Goal: Contribute content: Add original content to the website for others to see

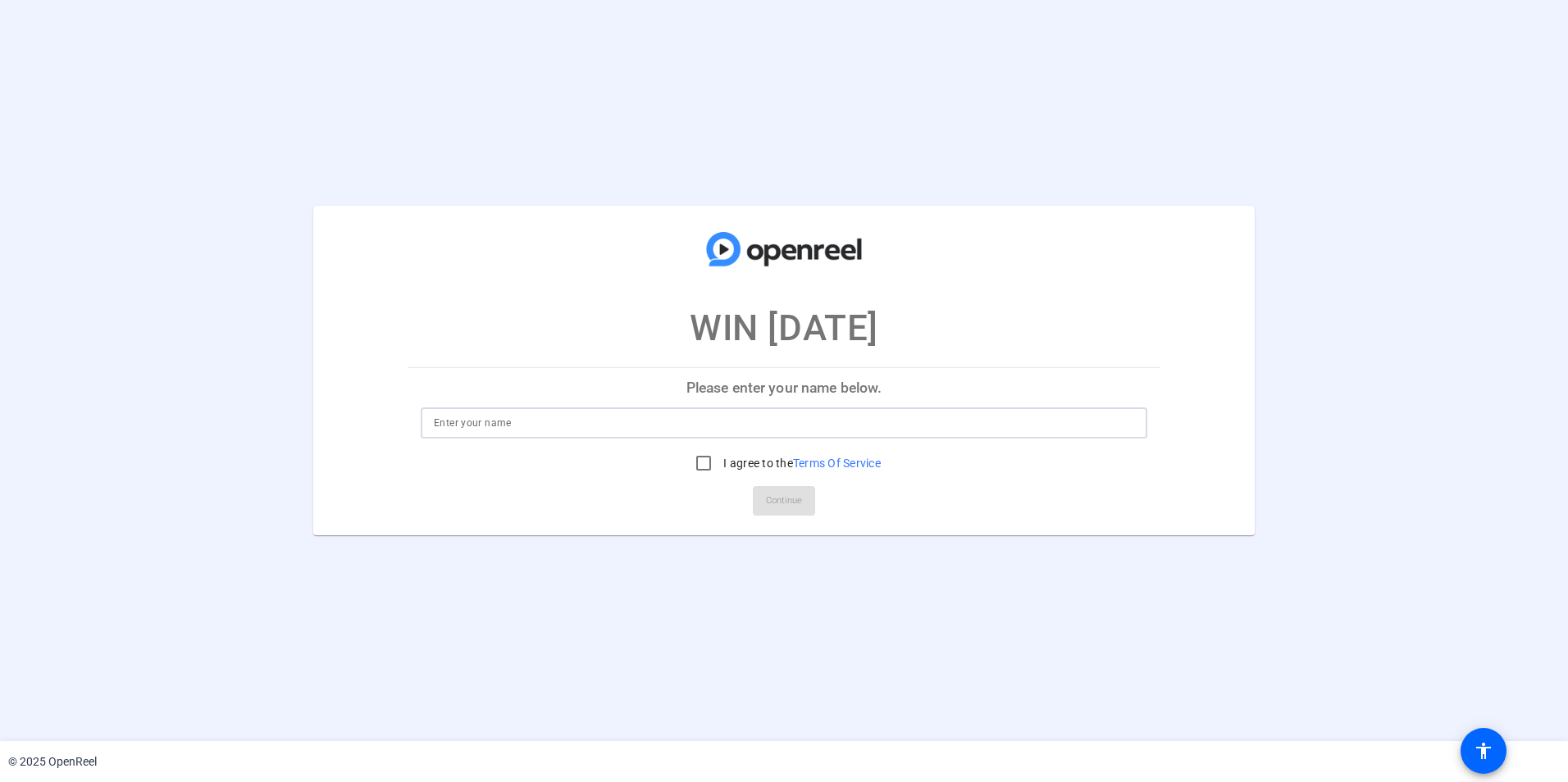
click at [464, 425] on input at bounding box center [784, 423] width 701 height 19
type input "[PERSON_NAME]"
click at [700, 467] on input "I agree to the Terms Of Service" at bounding box center [703, 463] width 33 height 33
checkbox input "true"
click at [781, 509] on span "Continue" at bounding box center [784, 501] width 36 height 24
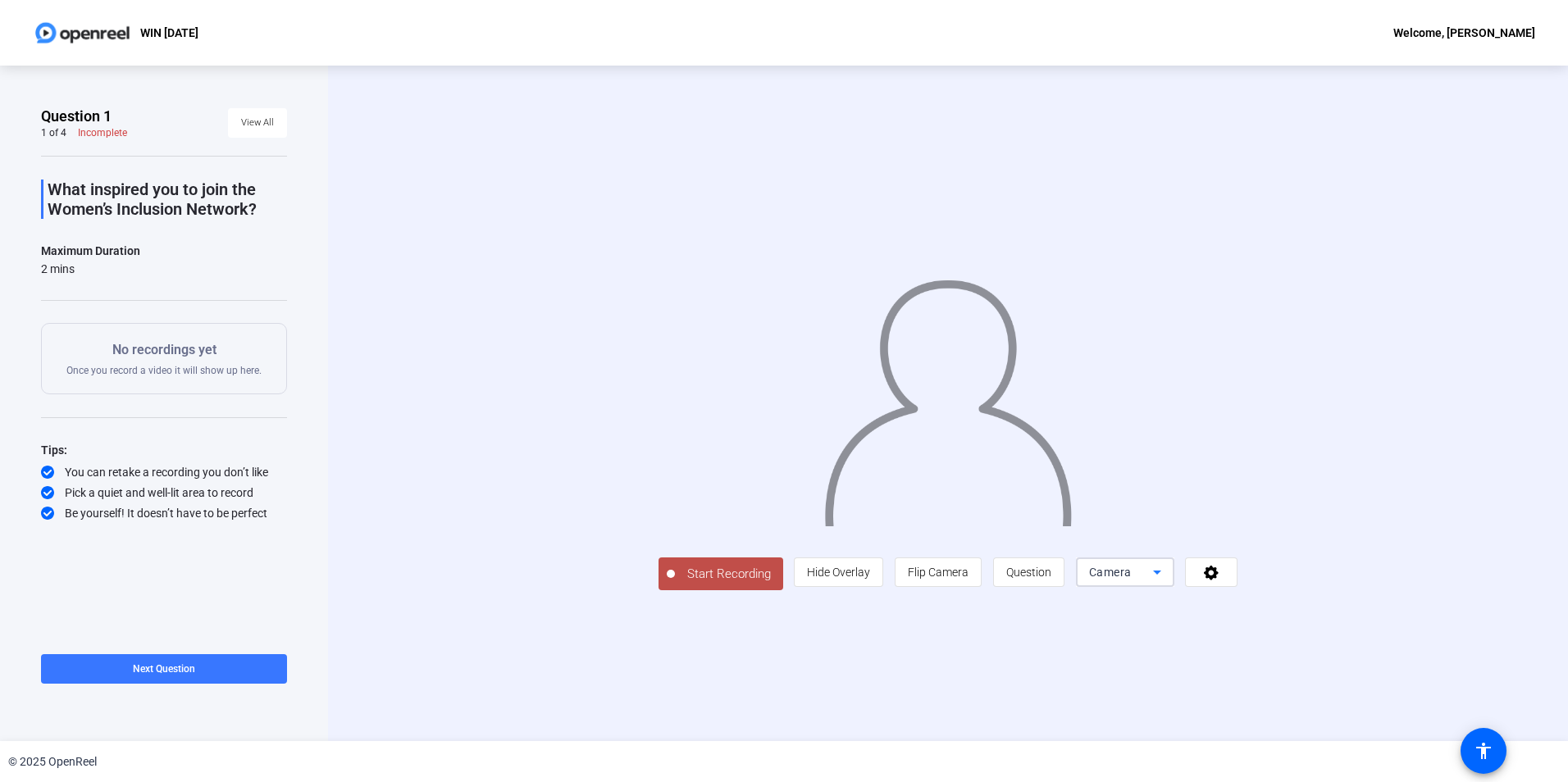
click at [1167, 582] on icon at bounding box center [1156, 571] width 19 height 19
click at [880, 698] on div at bounding box center [784, 391] width 1568 height 782
click at [675, 584] on span "Start Recording" at bounding box center [728, 574] width 108 height 18
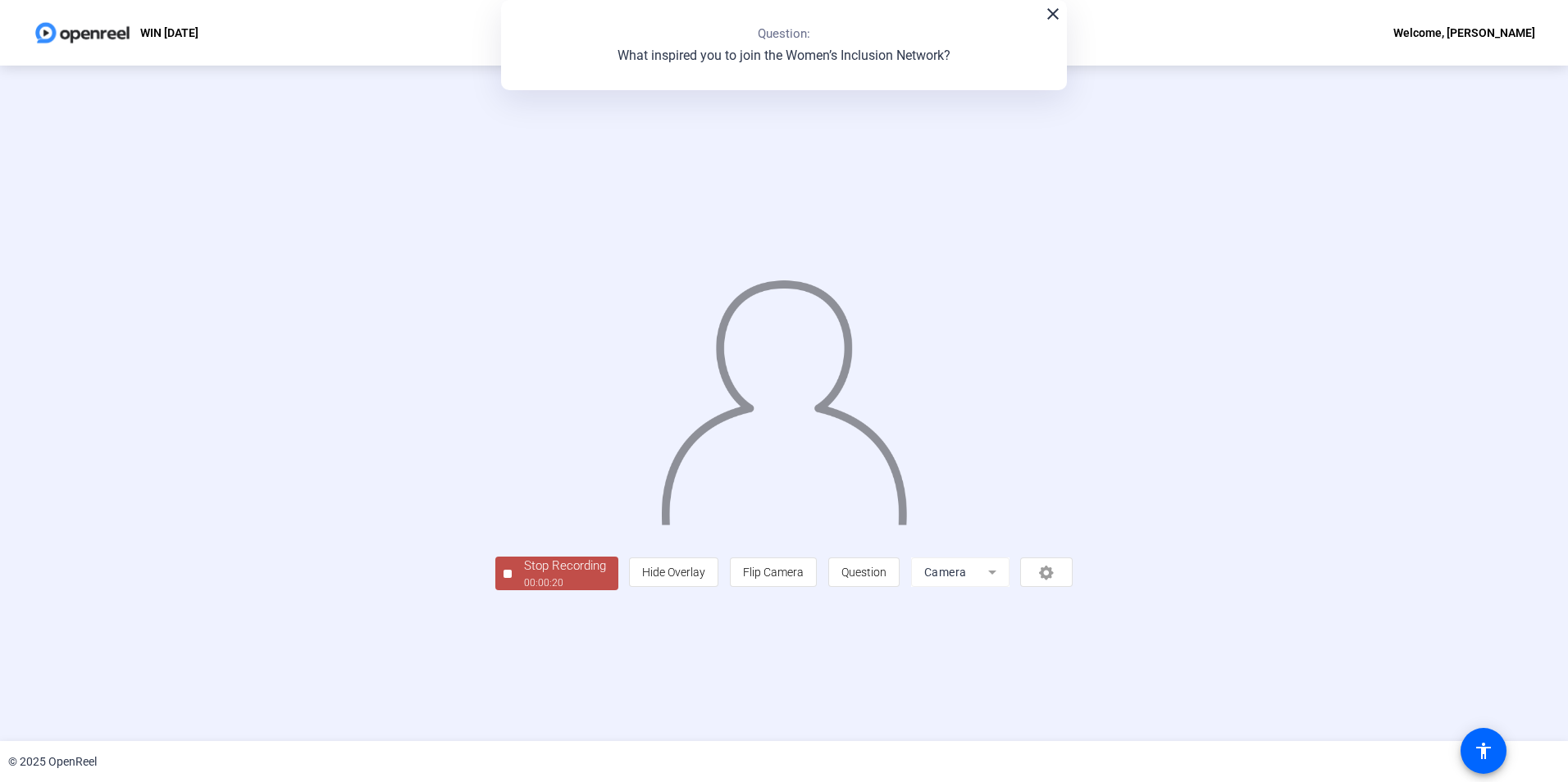
click at [524, 576] on div "Stop Recording" at bounding box center [565, 566] width 82 height 18
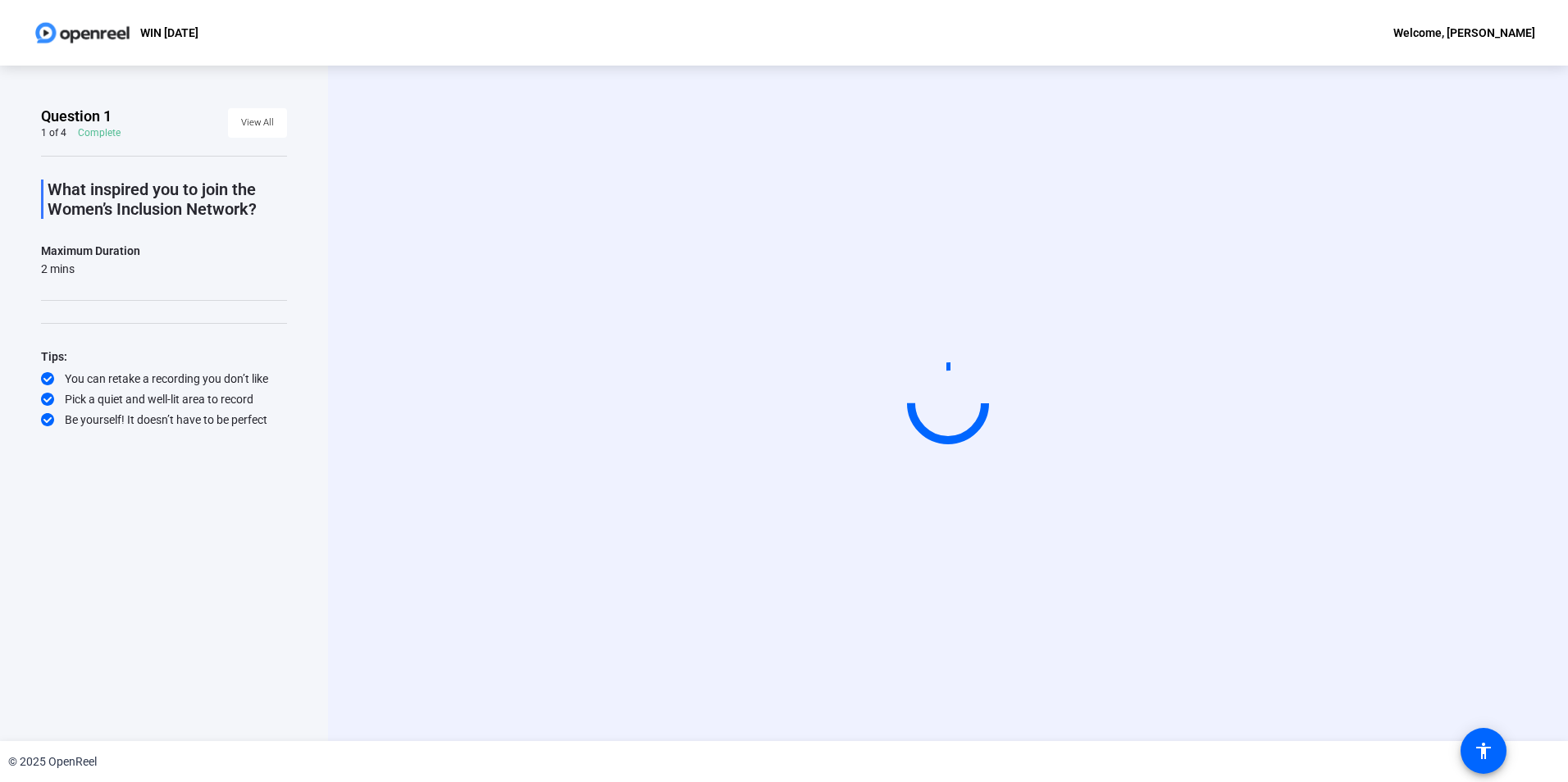
click at [411, 542] on div "Start Recording" at bounding box center [948, 403] width 1240 height 675
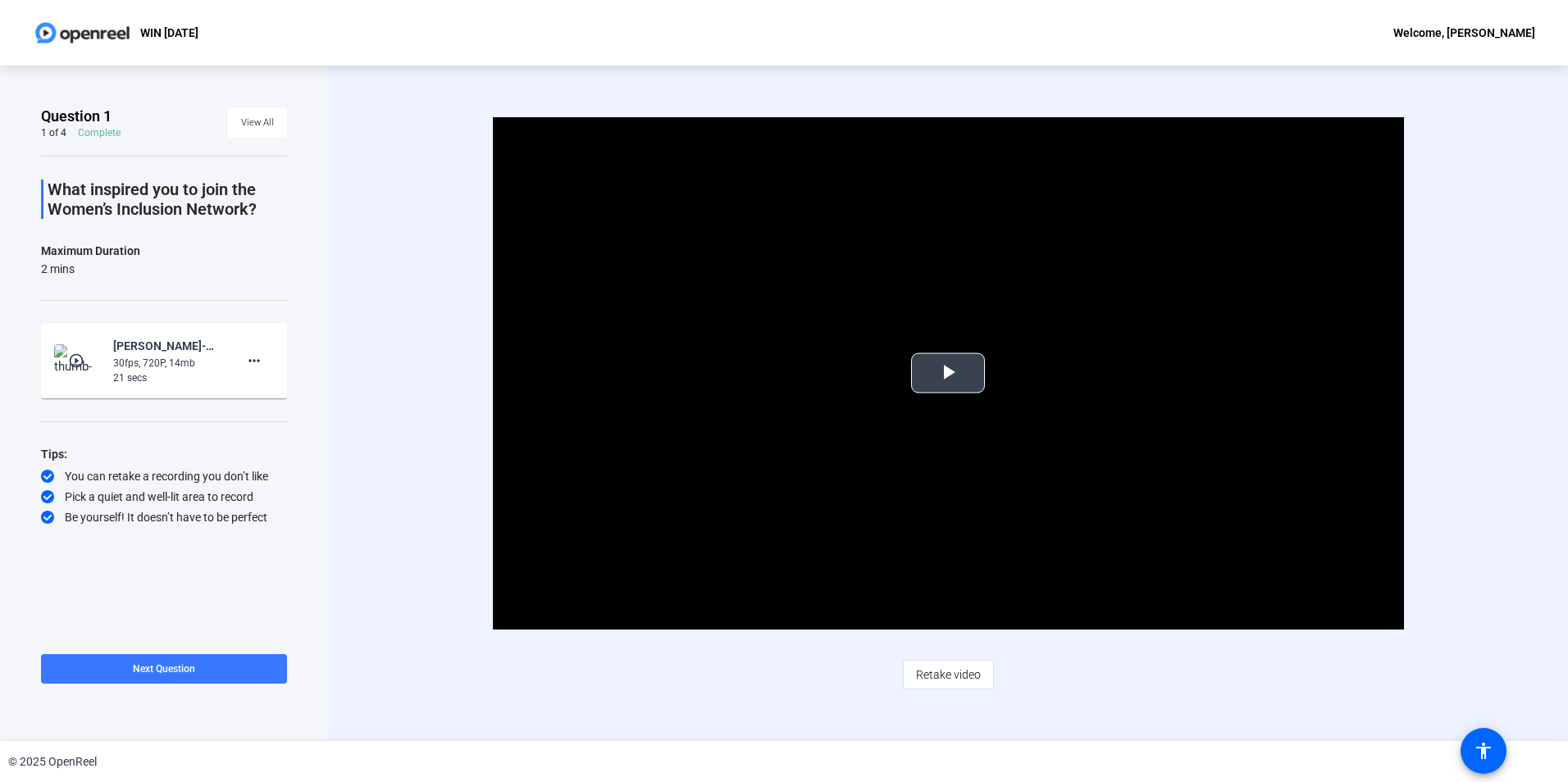
click at [948, 373] on span "Video Player" at bounding box center [948, 373] width 0 height 0
click at [254, 355] on mat-icon "more_horiz" at bounding box center [253, 360] width 19 height 19
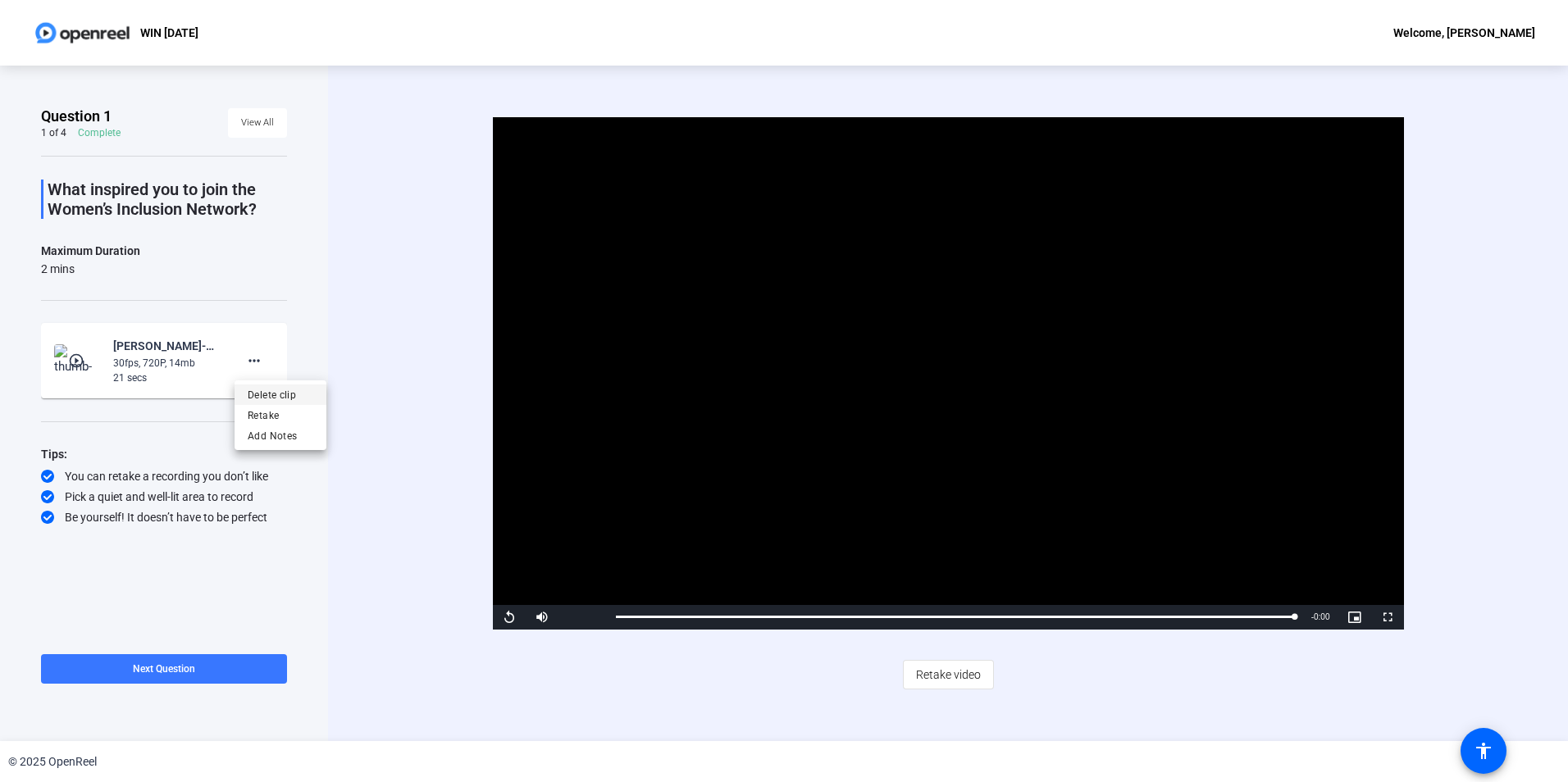
click at [273, 398] on span "Delete clip" at bounding box center [280, 394] width 65 height 19
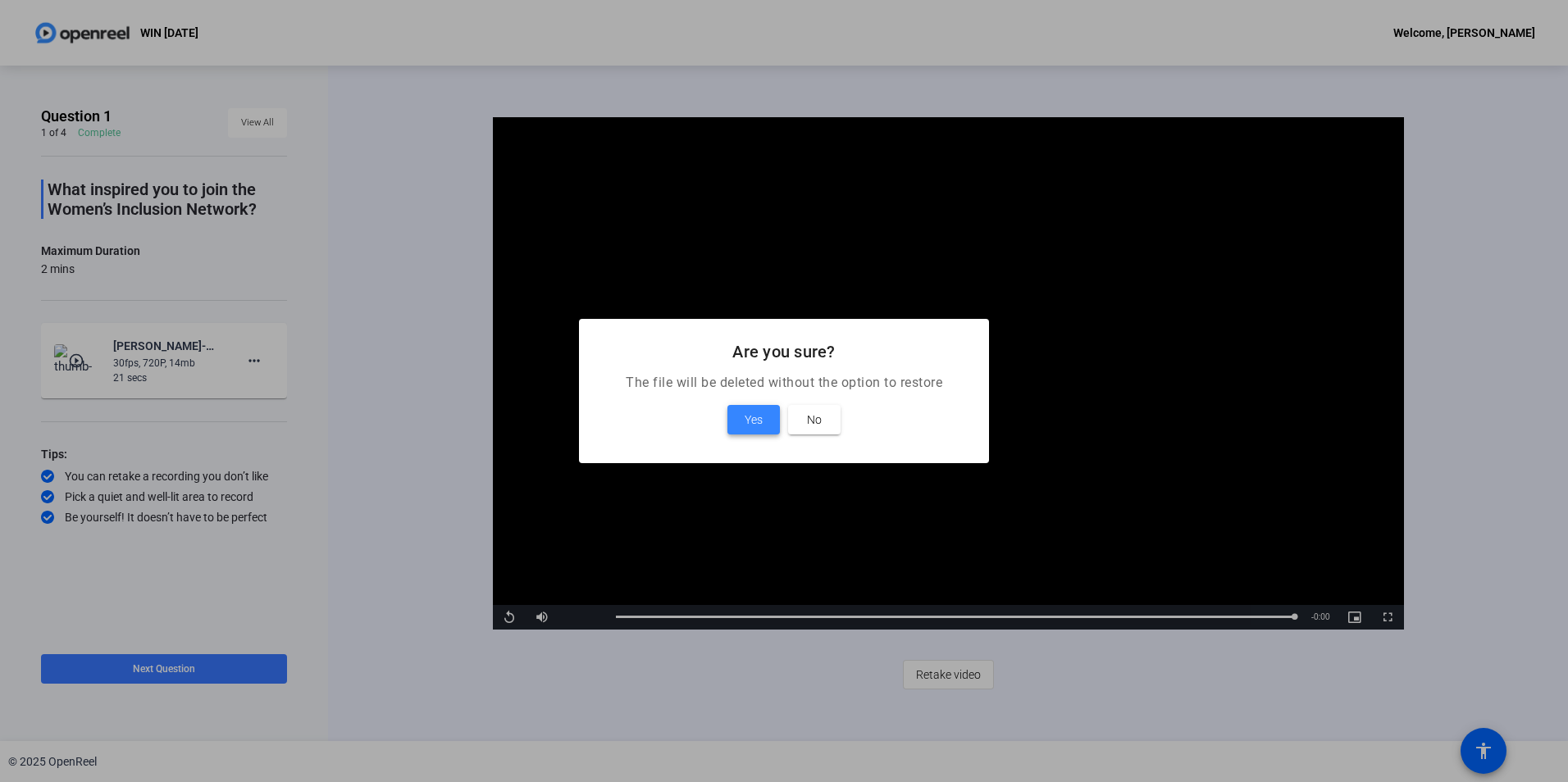
click at [763, 422] on span at bounding box center [753, 420] width 53 height 39
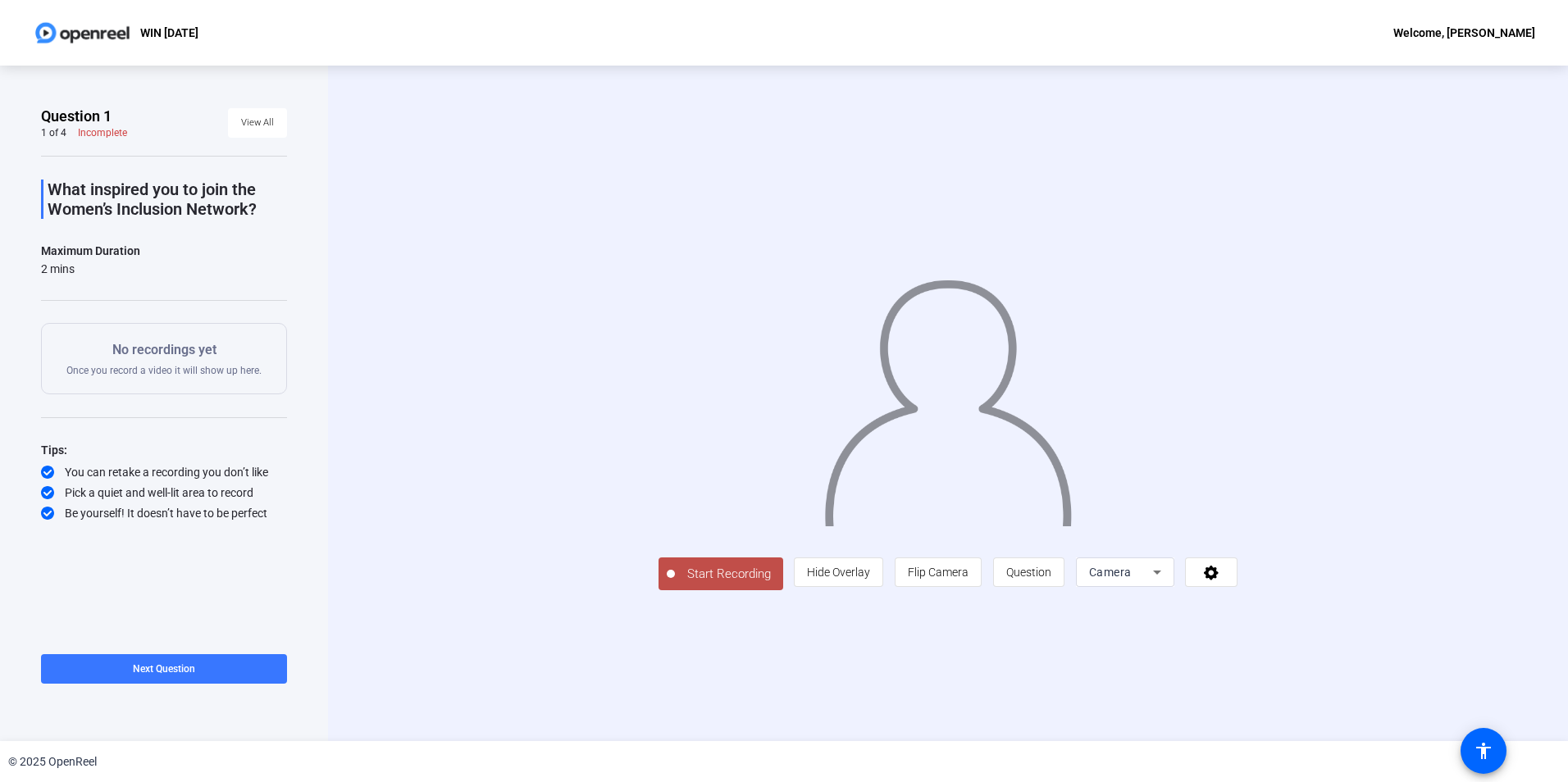
click at [675, 584] on span "Start Recording" at bounding box center [728, 574] width 108 height 18
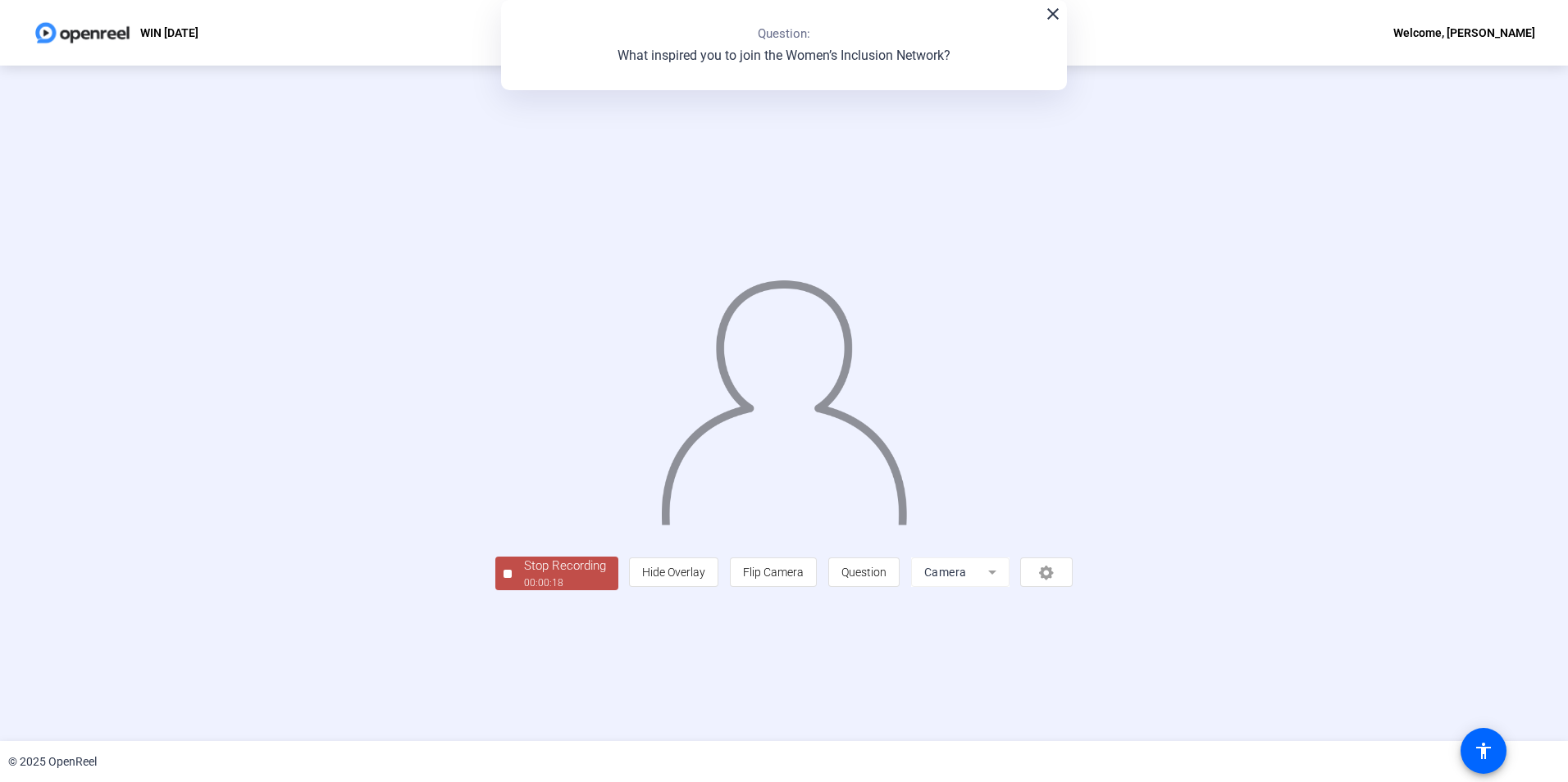
click at [524, 591] on div "00:00:18" at bounding box center [565, 583] width 82 height 15
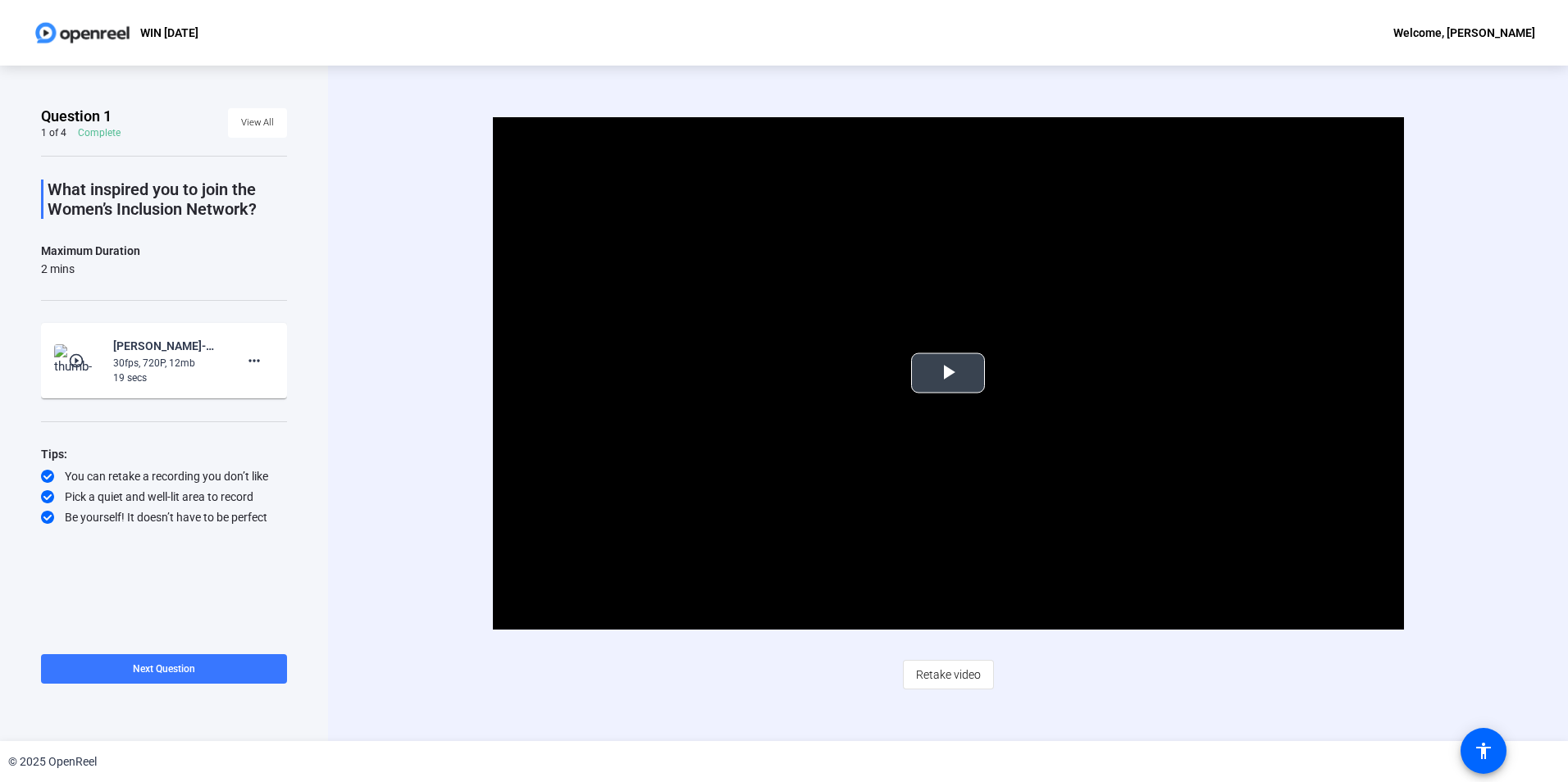
click at [948, 373] on span "Video Player" at bounding box center [948, 373] width 0 height 0
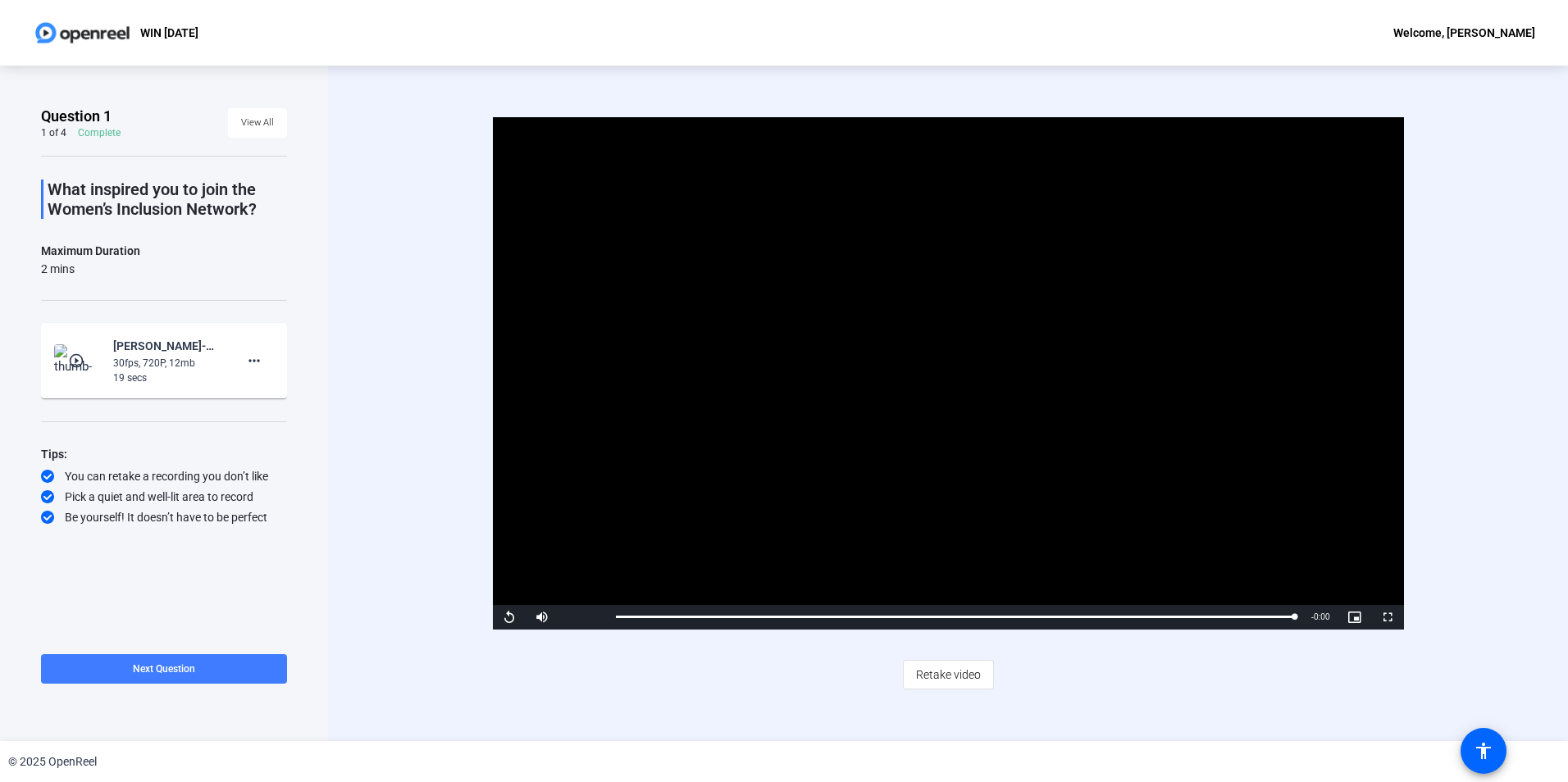
click at [222, 666] on span at bounding box center [164, 669] width 246 height 39
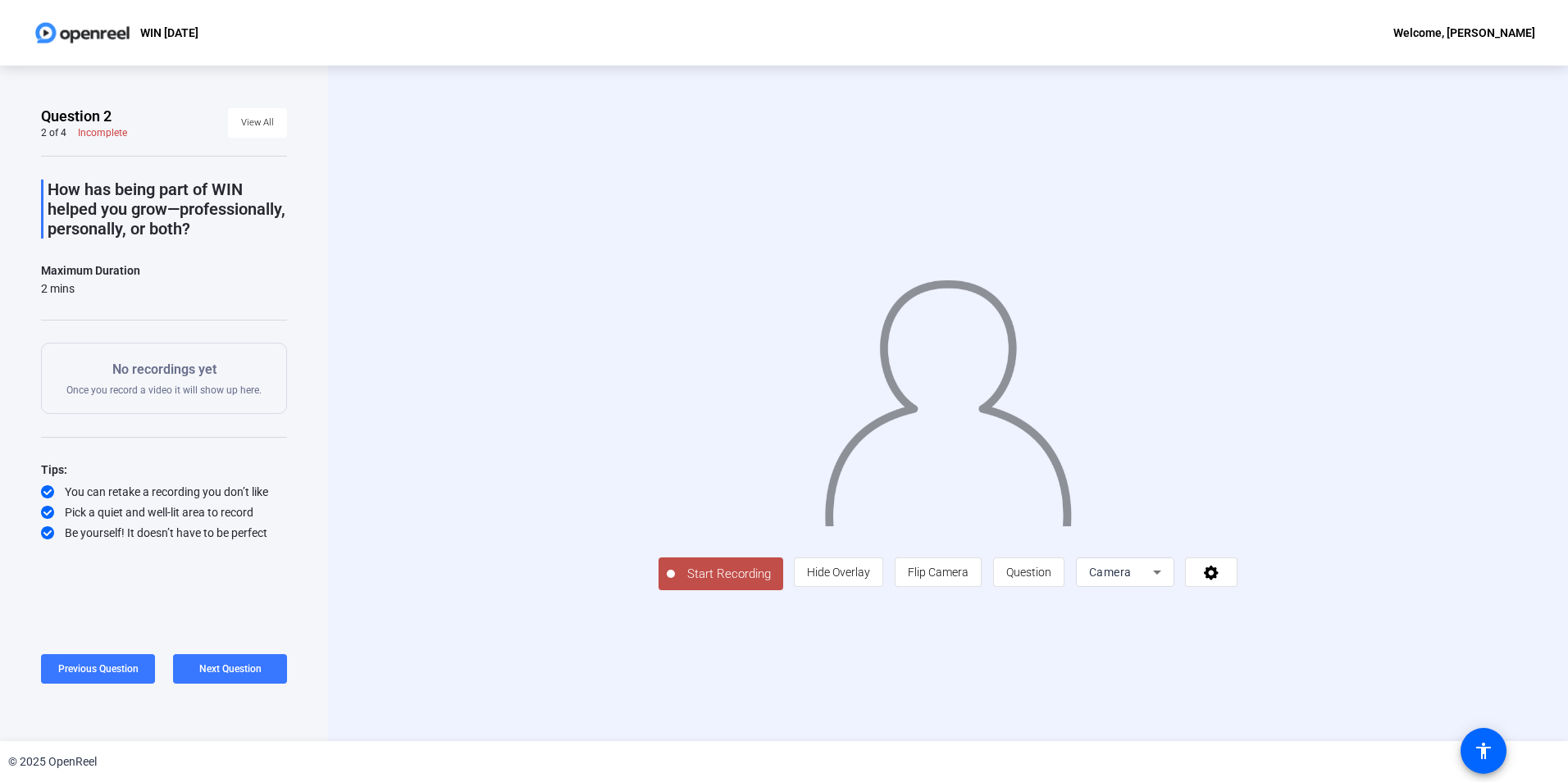
click at [675, 584] on span "Start Recording" at bounding box center [728, 574] width 108 height 18
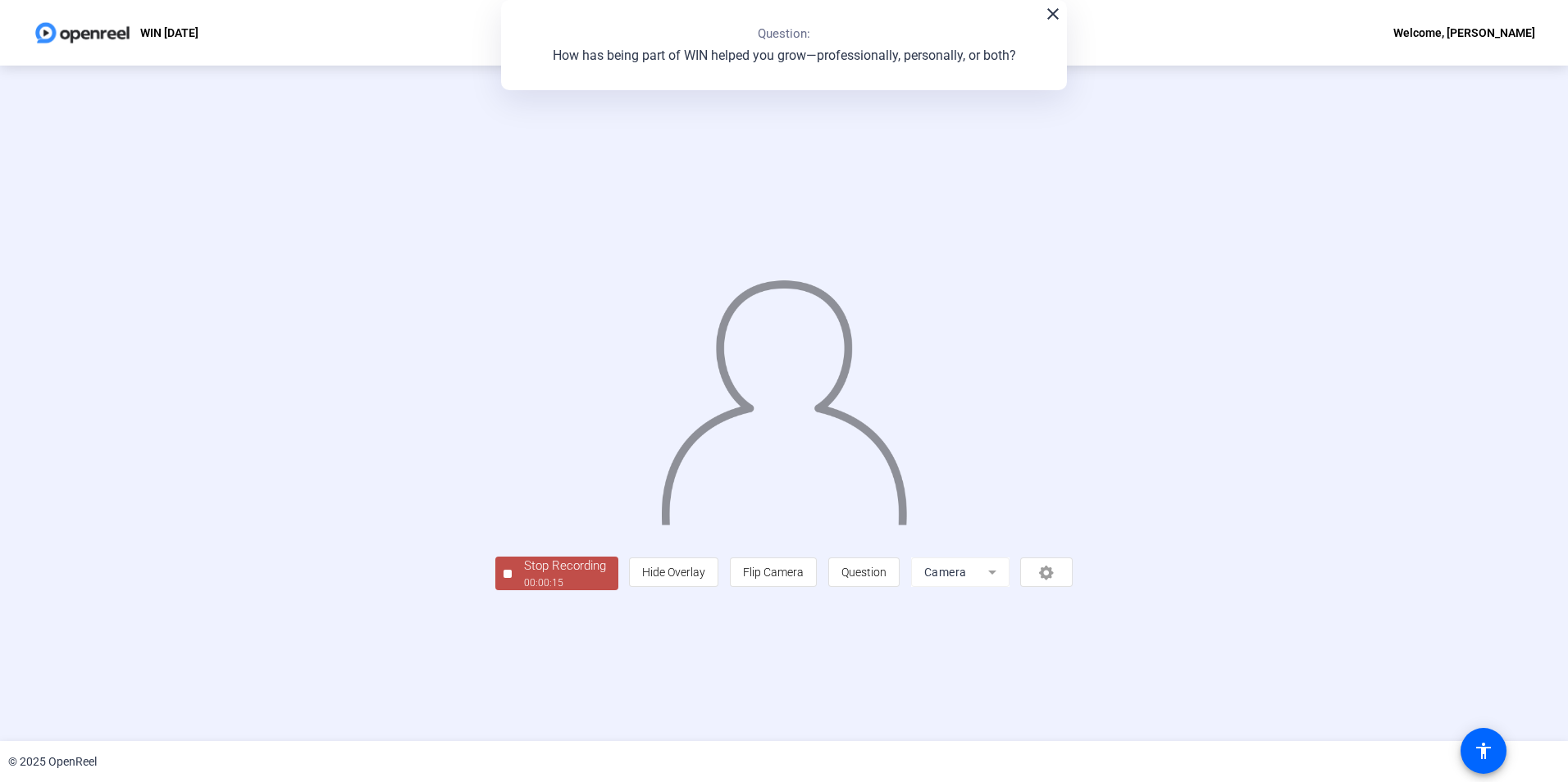
click at [512, 591] on span "Stop Recording 00:00:15" at bounding box center [565, 574] width 107 height 34
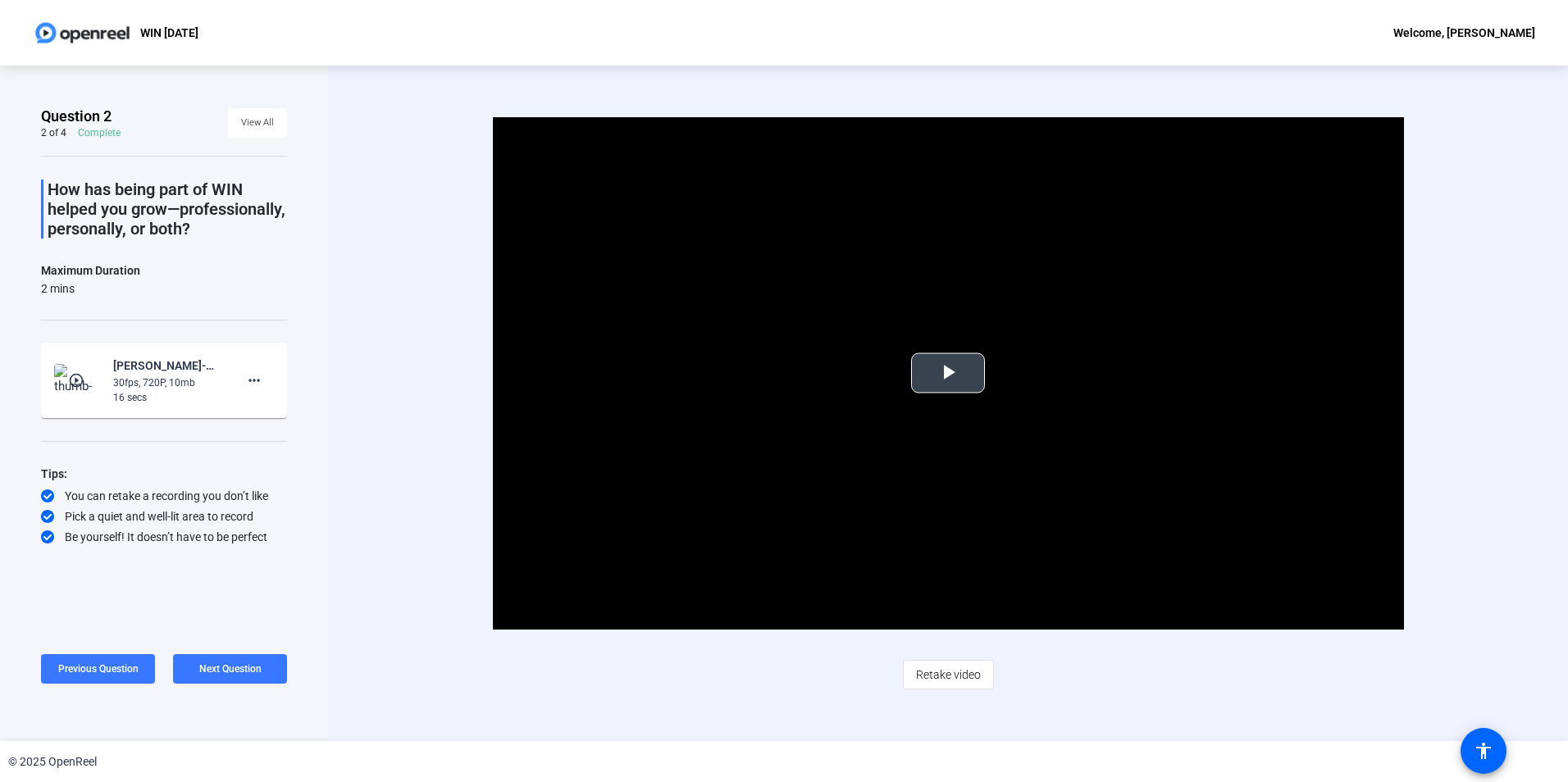
click at [948, 373] on span "Video Player" at bounding box center [948, 373] width 0 height 0
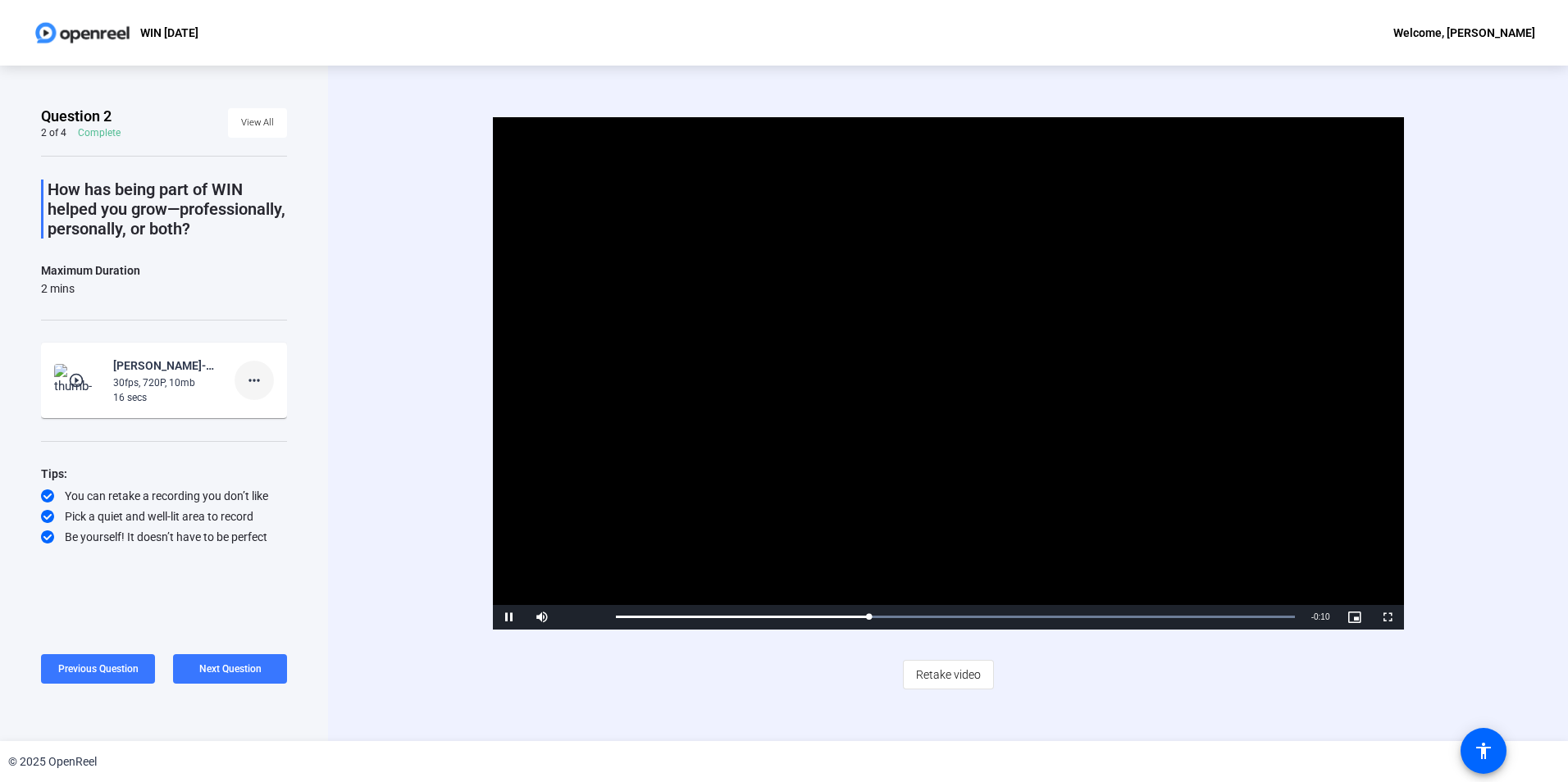
click at [257, 390] on mat-icon "more_horiz" at bounding box center [253, 380] width 19 height 19
click at [291, 435] on span "Delete clip" at bounding box center [280, 434] width 65 height 19
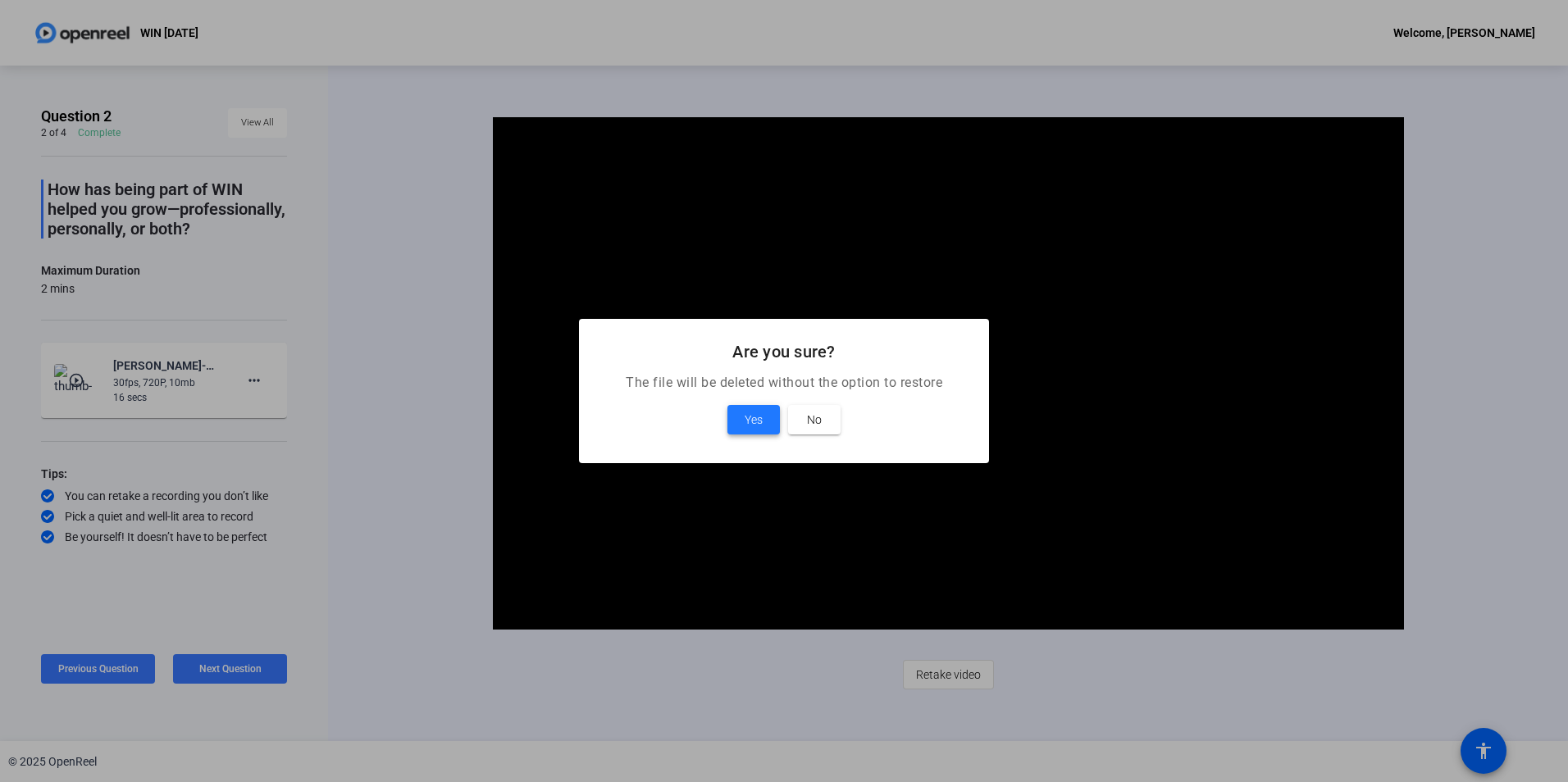
click at [750, 430] on span at bounding box center [753, 420] width 53 height 39
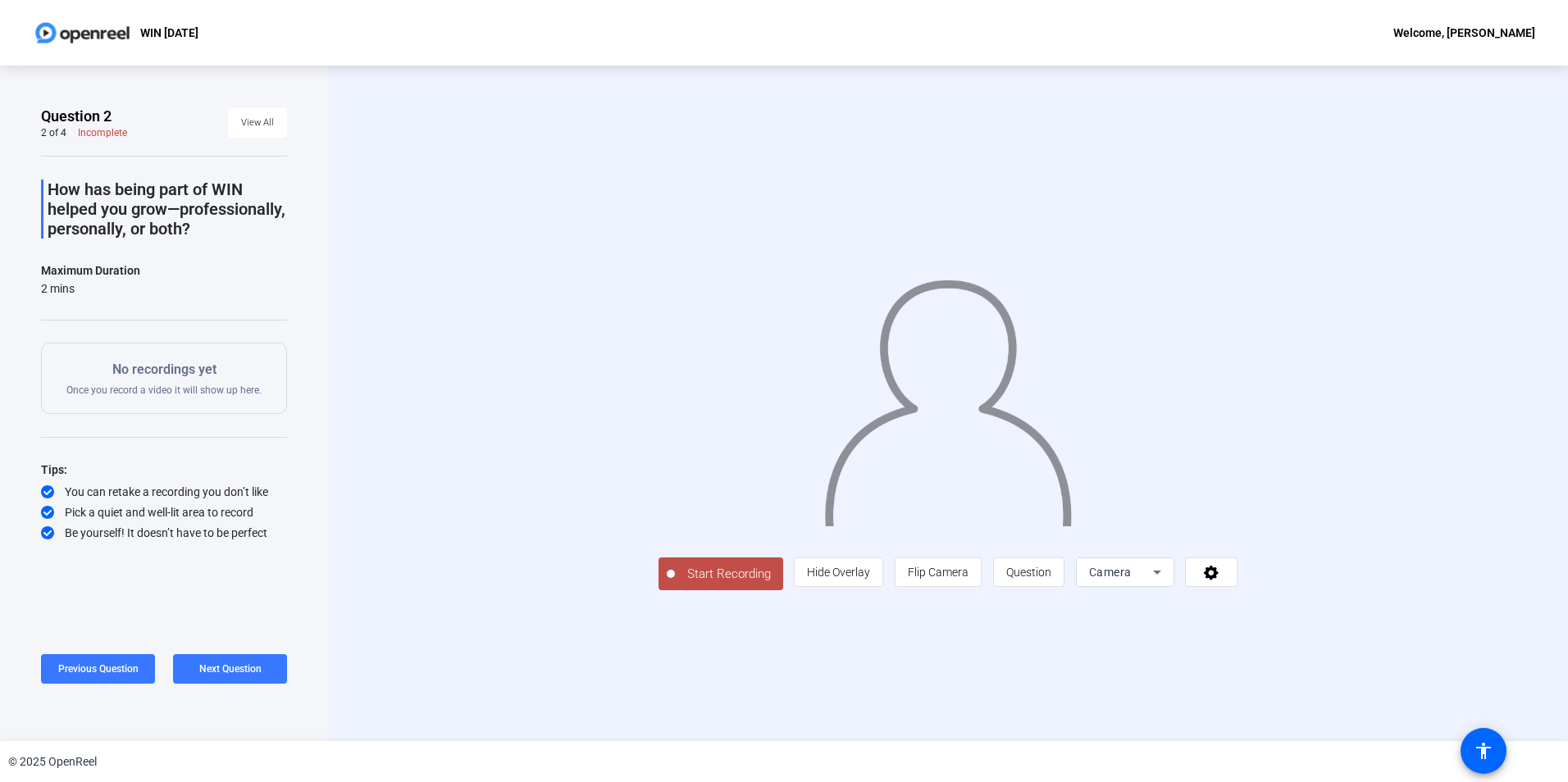
click at [675, 584] on span "Start Recording" at bounding box center [728, 574] width 108 height 18
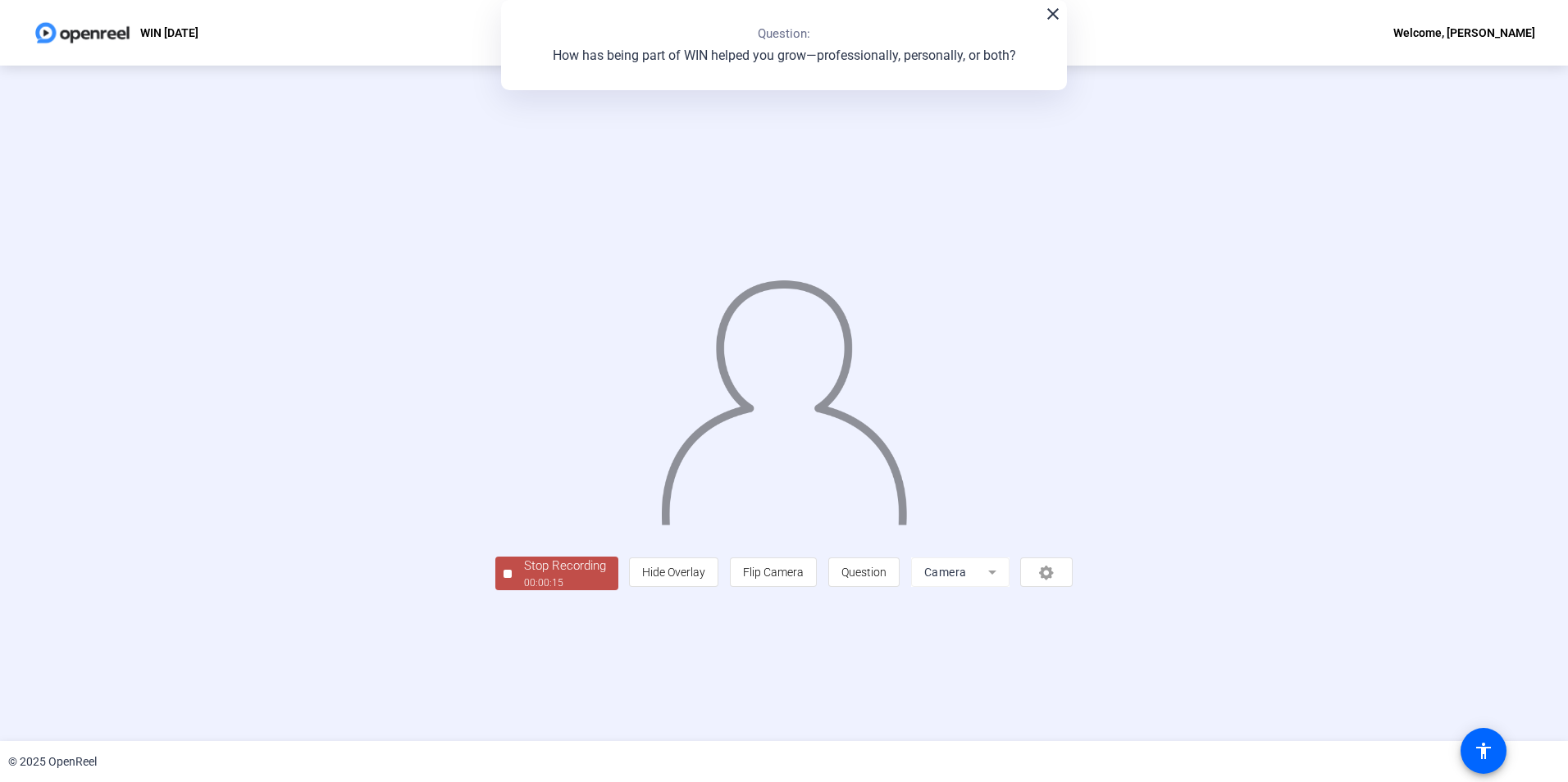
click at [524, 576] on div "Stop Recording" at bounding box center [565, 566] width 82 height 18
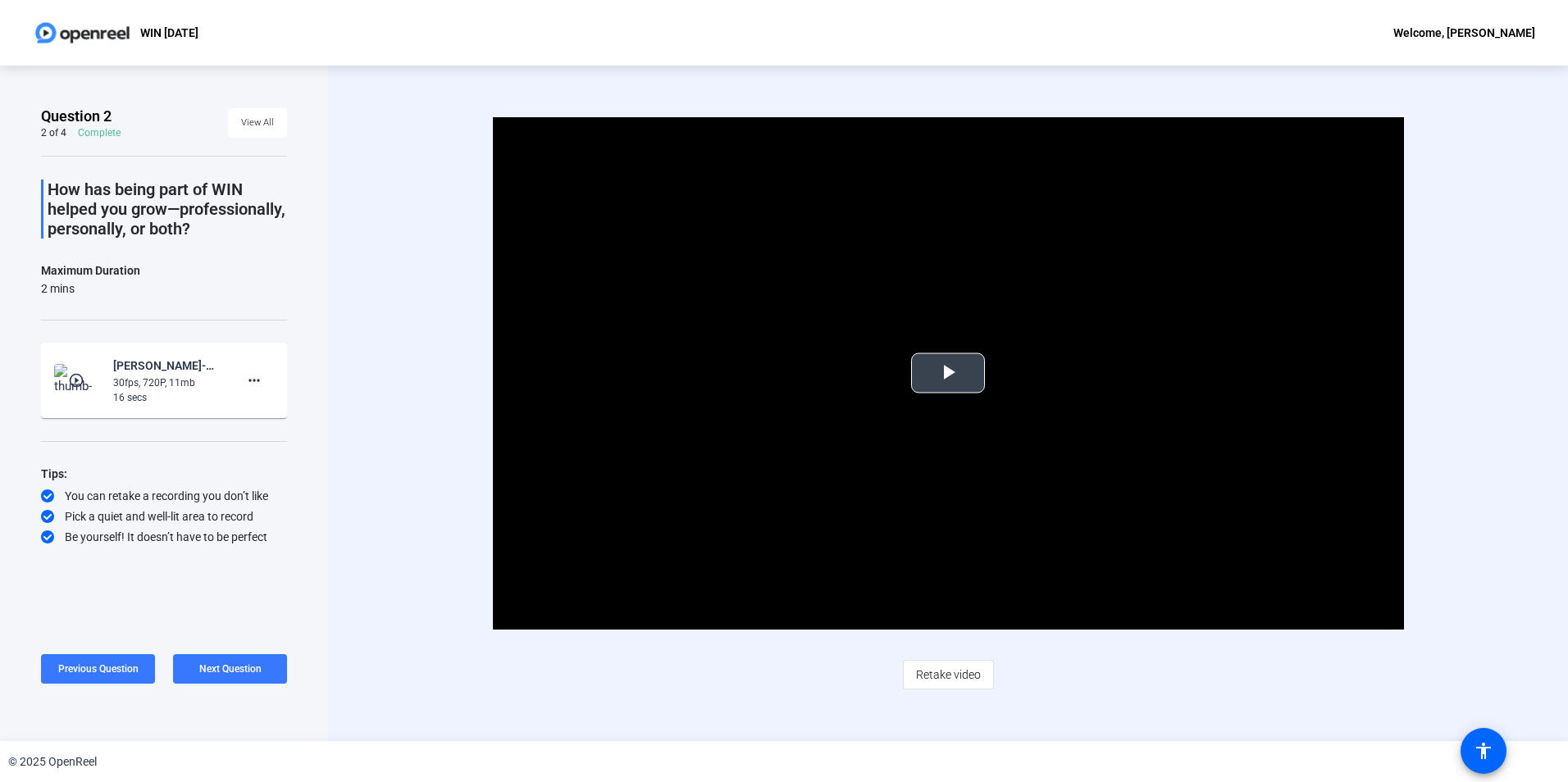
click at [948, 373] on span "Video Player" at bounding box center [948, 373] width 0 height 0
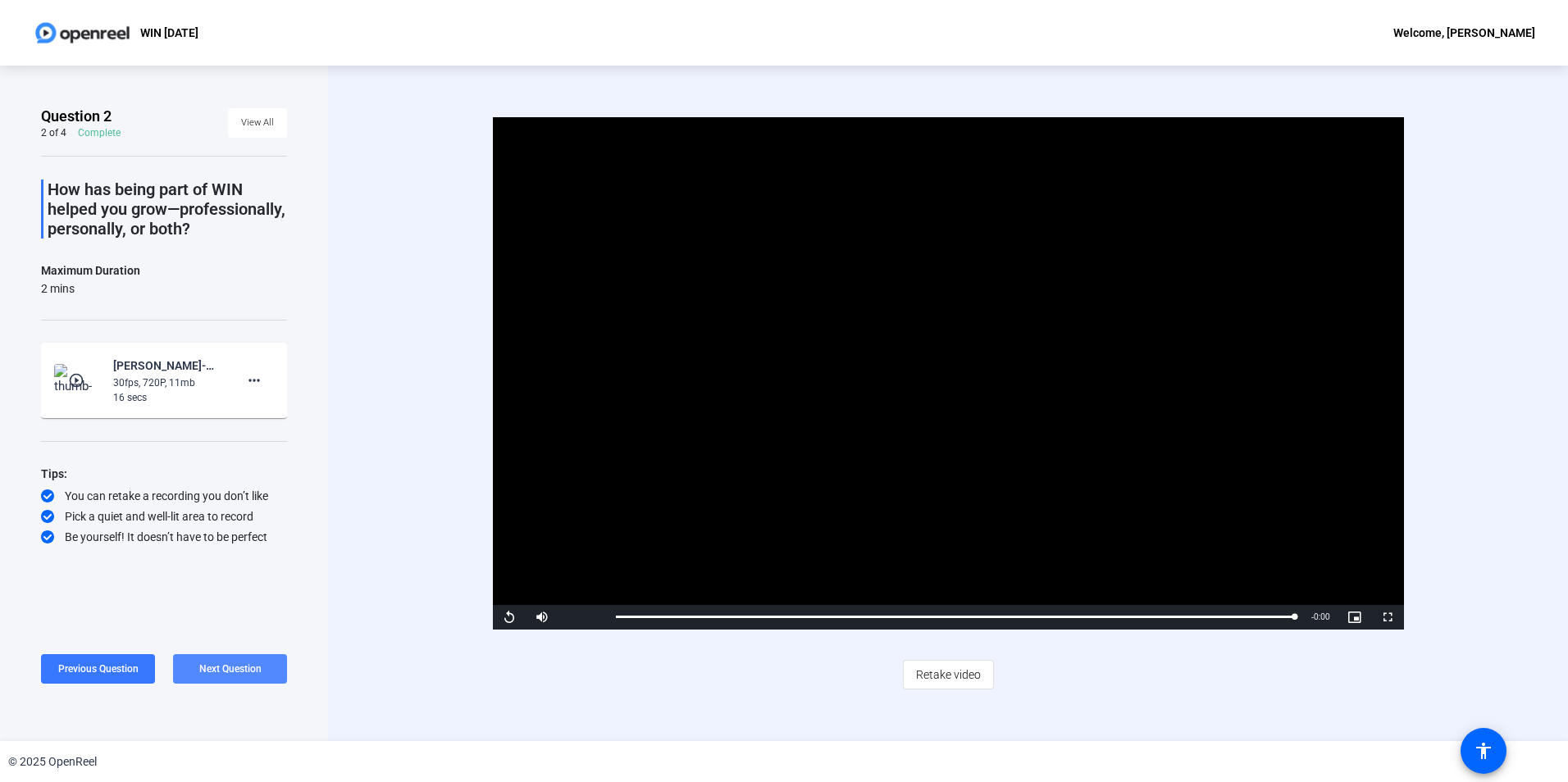
click at [232, 666] on span "Next Question" at bounding box center [230, 670] width 62 height 12
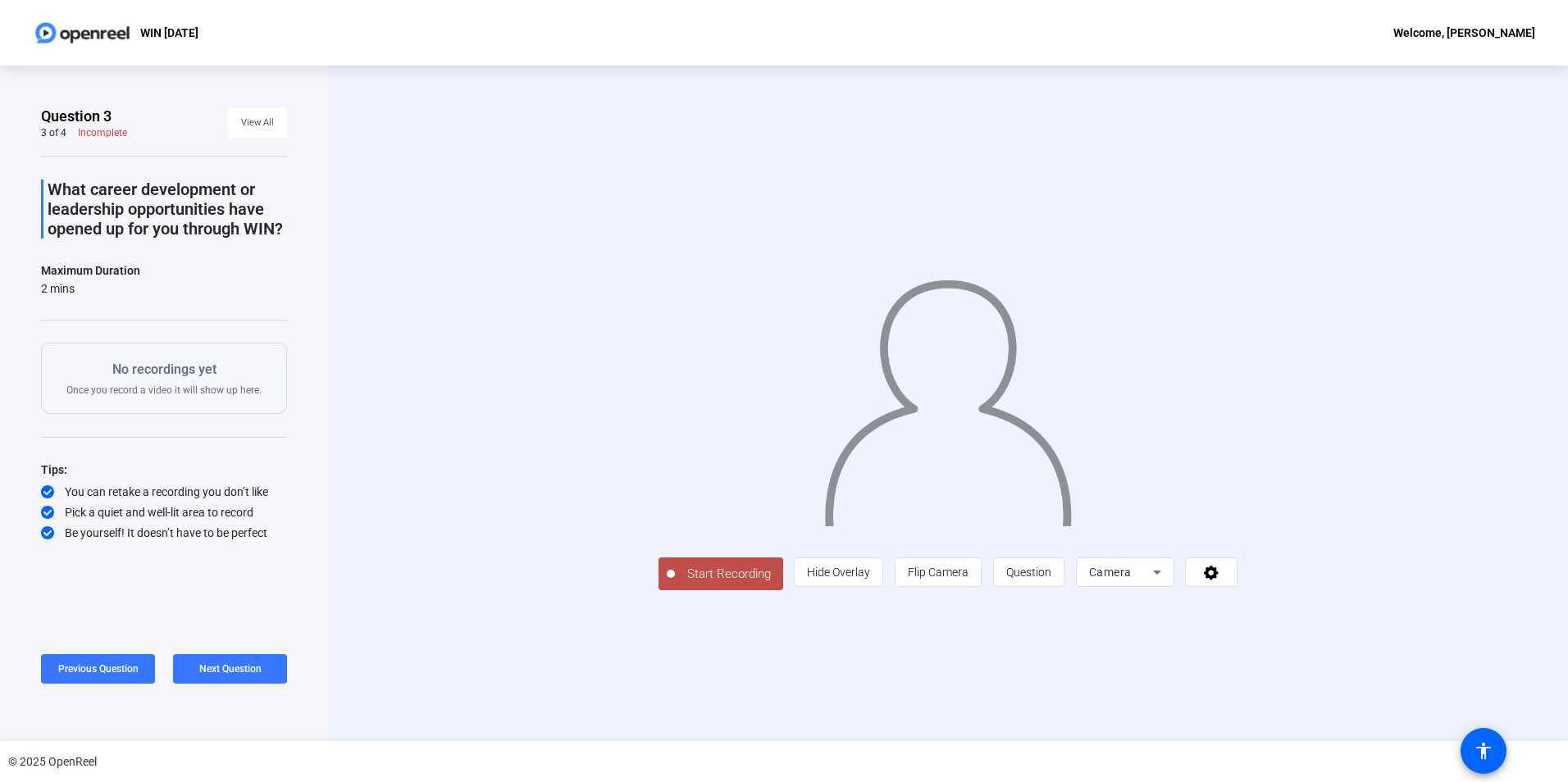
click at [675, 584] on span "Start Recording" at bounding box center [728, 574] width 108 height 18
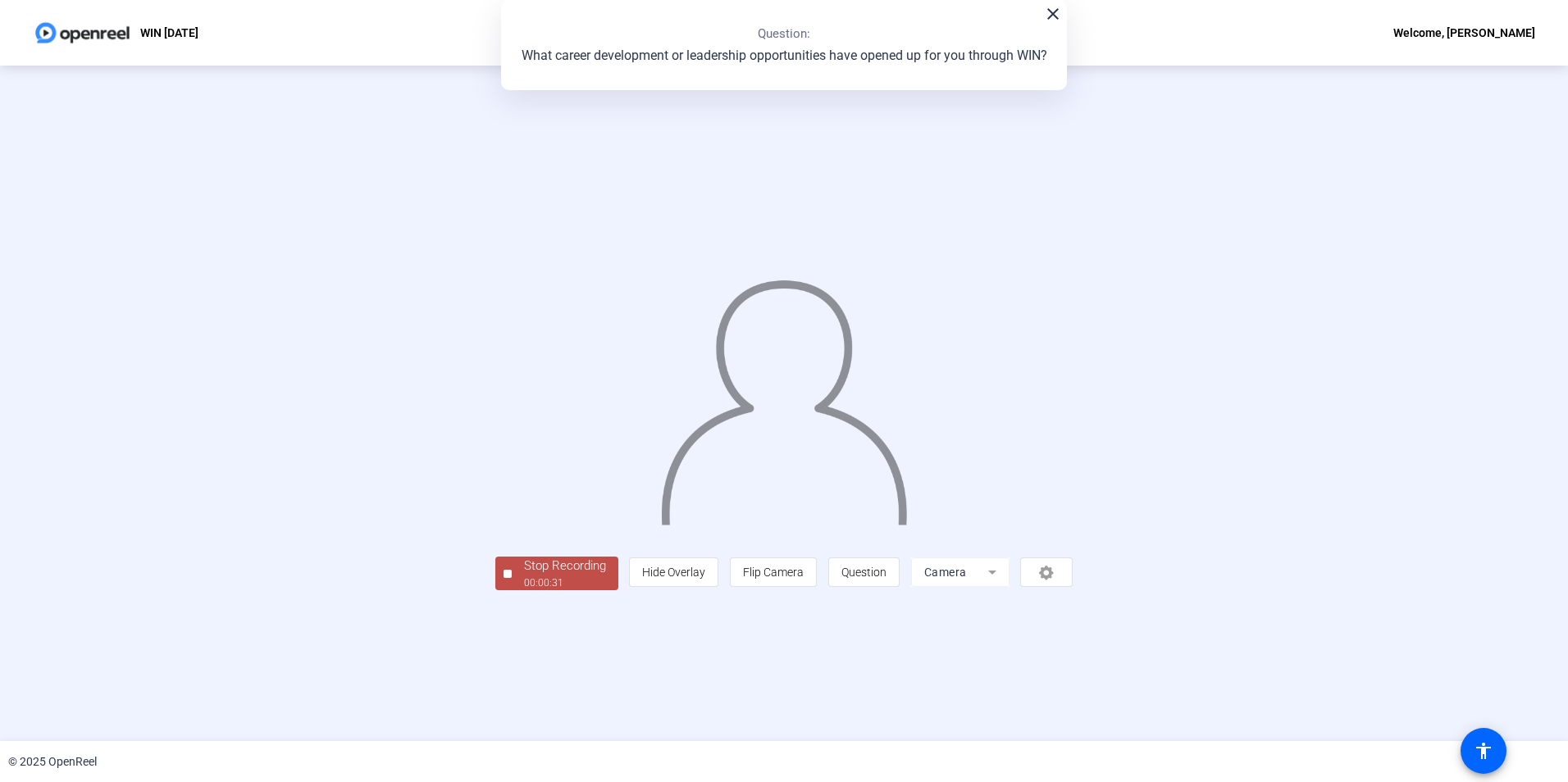
click at [524, 591] on div "00:00:31" at bounding box center [565, 583] width 82 height 15
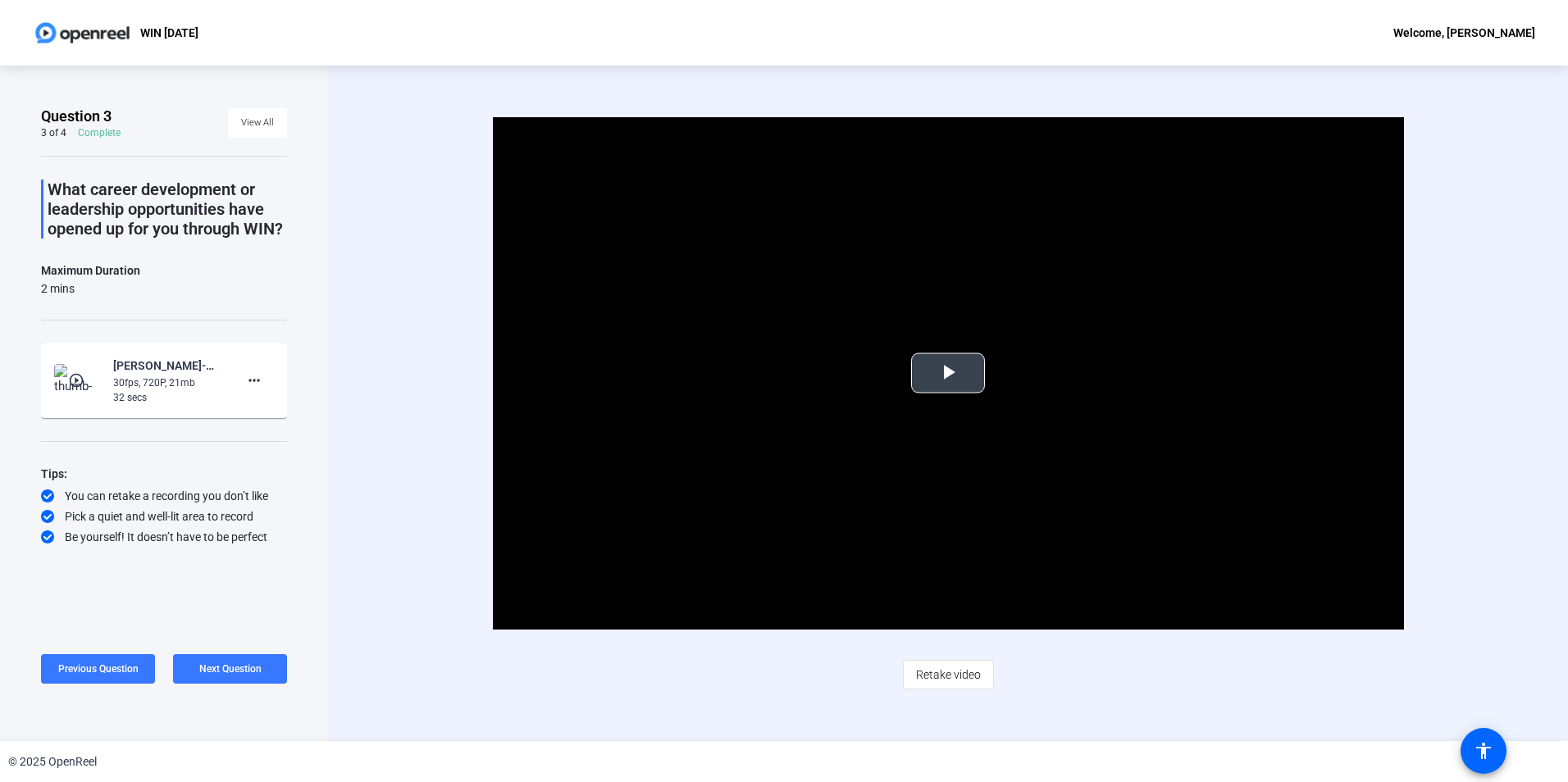
click at [948, 373] on span "Video Player" at bounding box center [948, 373] width 0 height 0
click at [261, 374] on mat-icon "more_horiz" at bounding box center [253, 380] width 19 height 19
click at [284, 416] on span "Delete clip" at bounding box center [280, 414] width 65 height 19
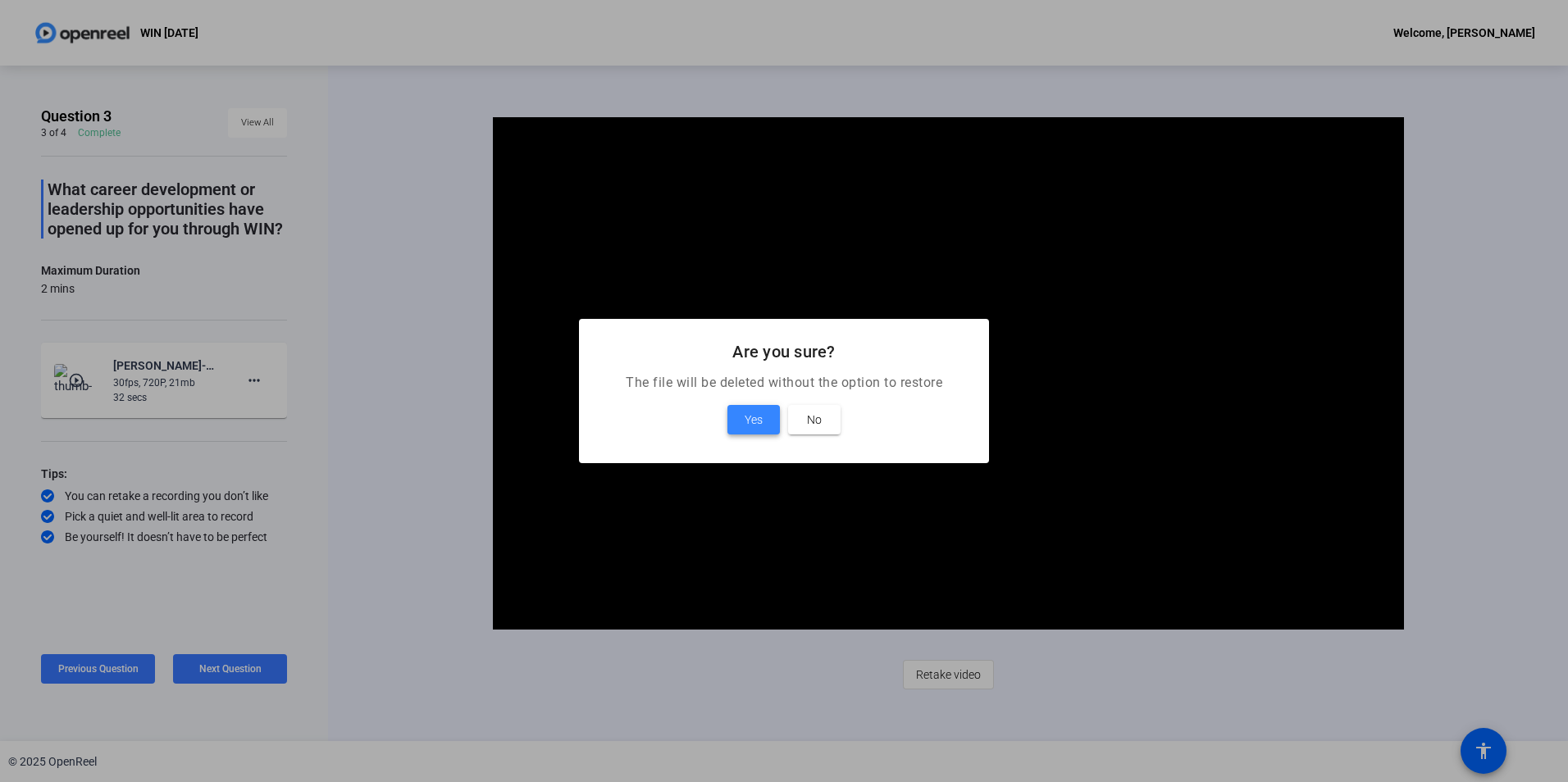
click at [748, 416] on span "Yes" at bounding box center [753, 420] width 18 height 19
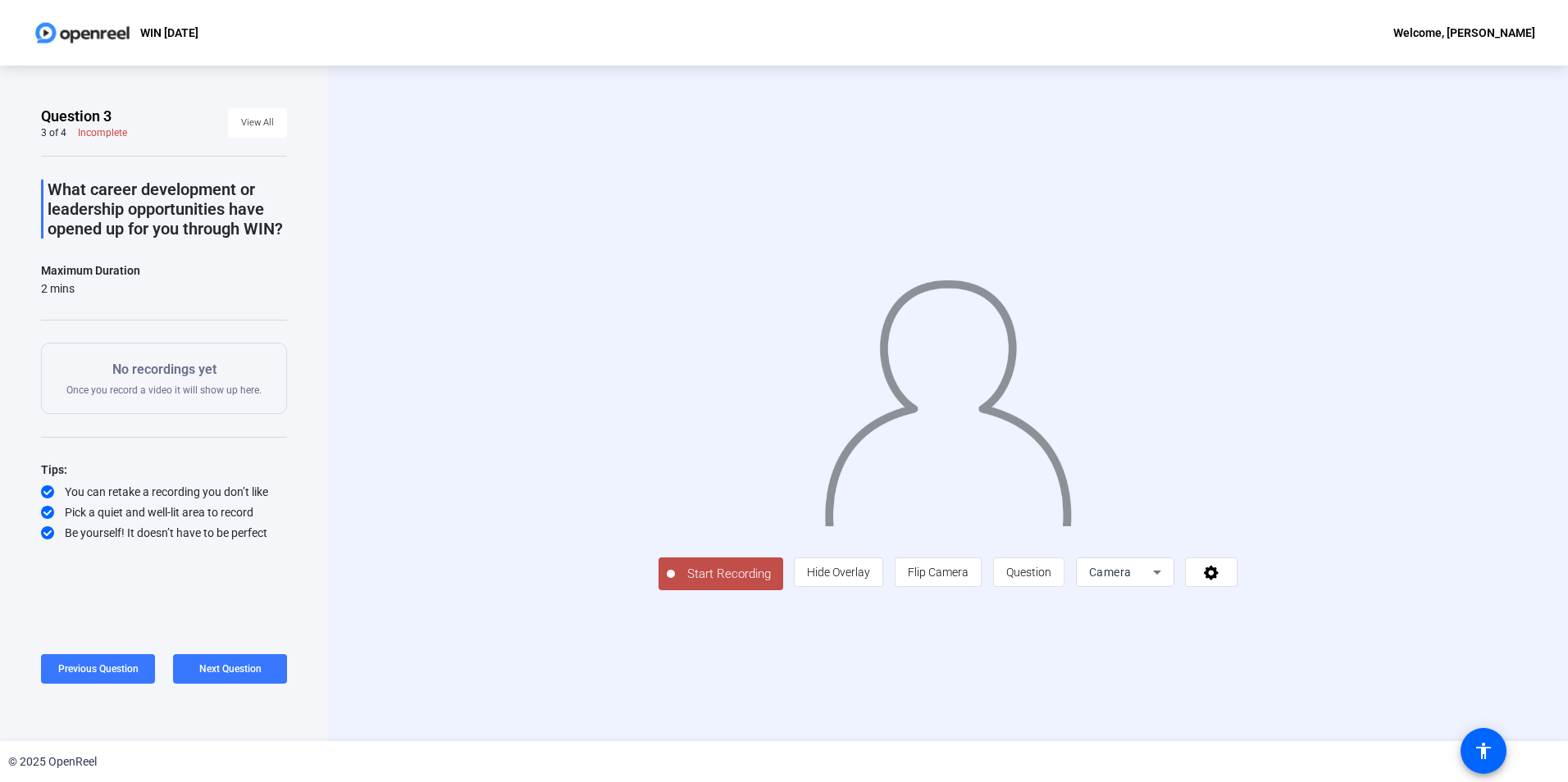
click at [675, 584] on span "Start Recording" at bounding box center [728, 574] width 108 height 18
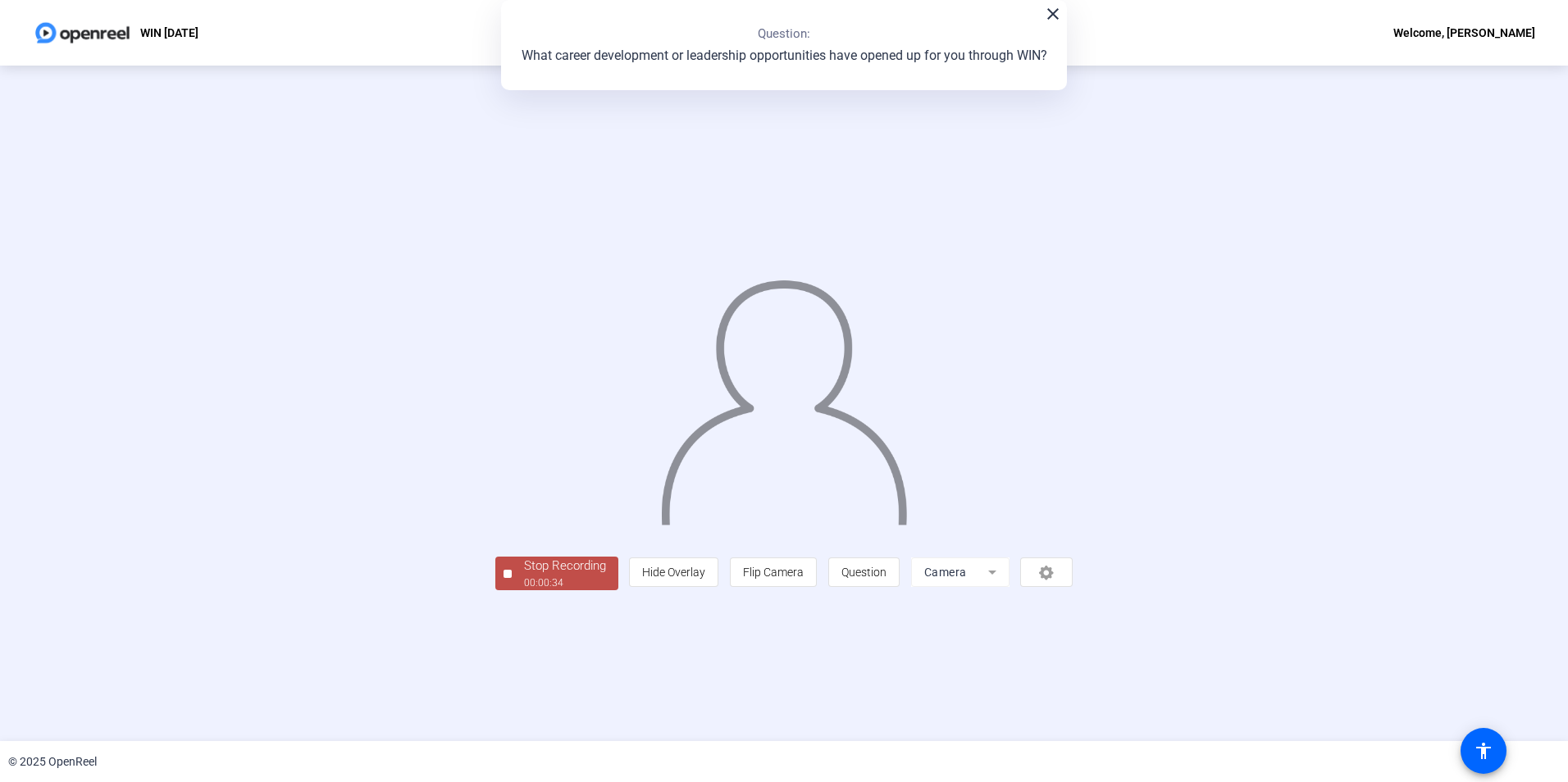
click at [524, 576] on div "Stop Recording" at bounding box center [565, 566] width 82 height 18
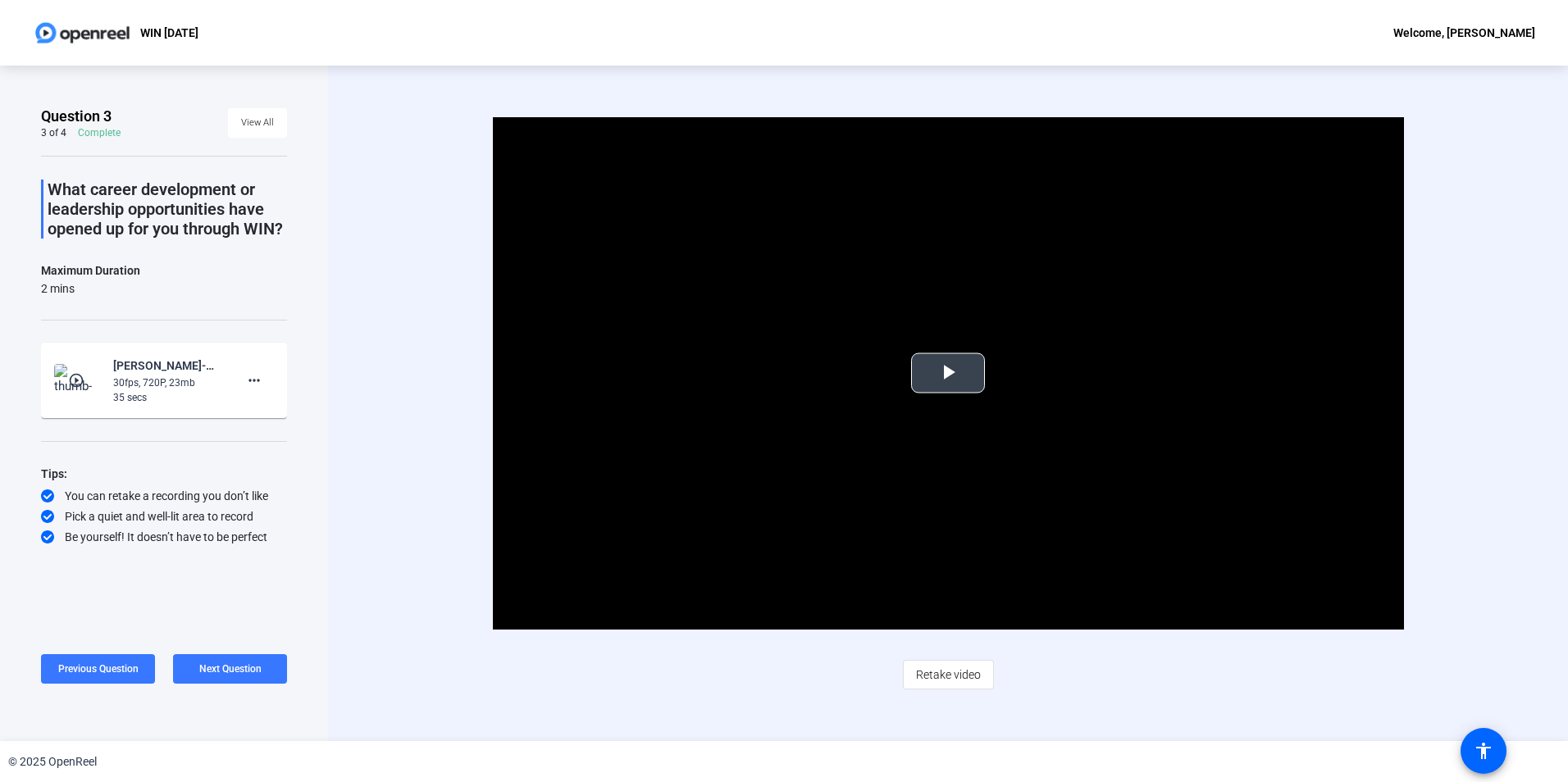
click at [948, 373] on span "Video Player" at bounding box center [948, 373] width 0 height 0
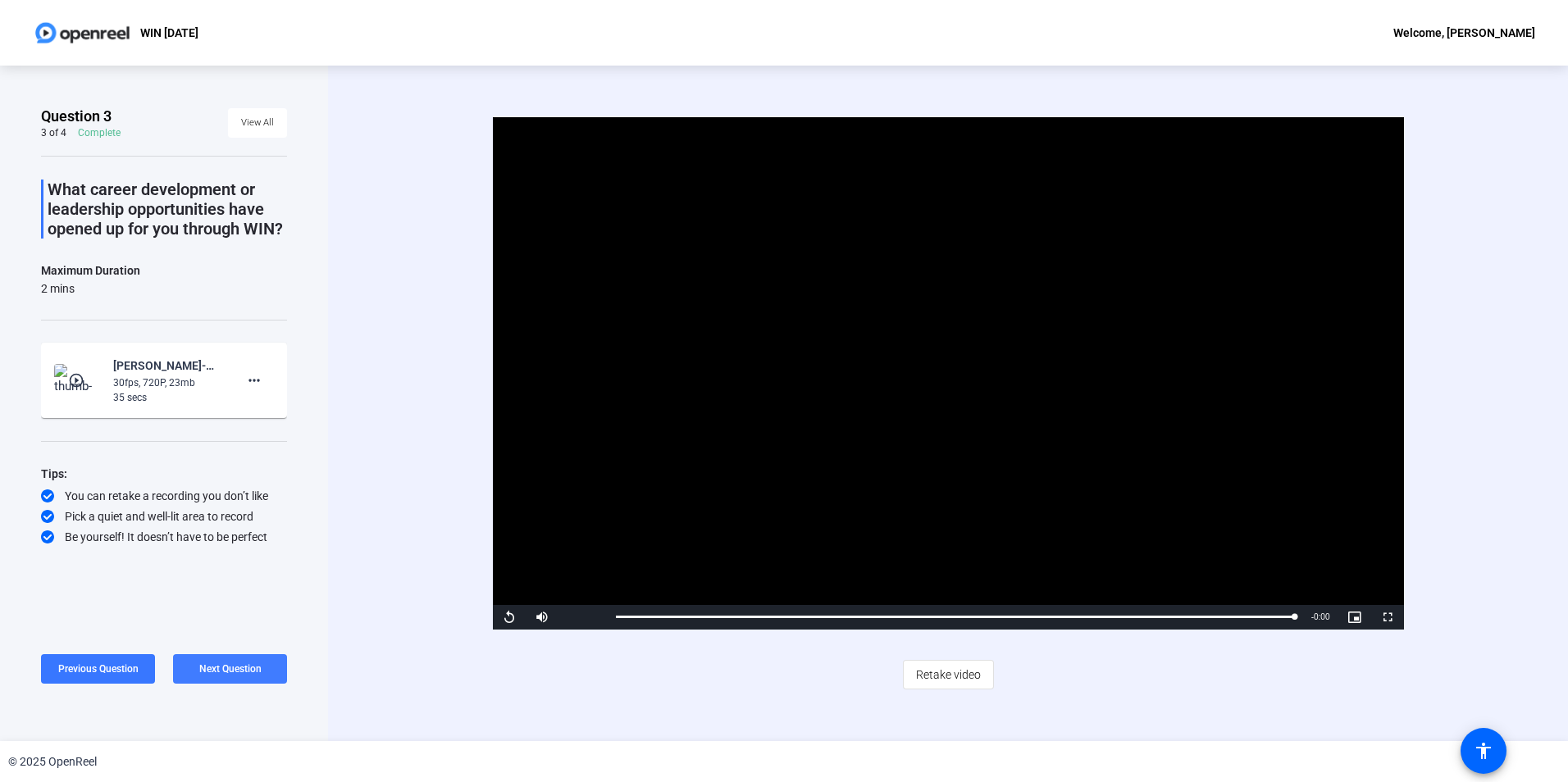
click at [237, 673] on span "Next Question" at bounding box center [230, 670] width 62 height 12
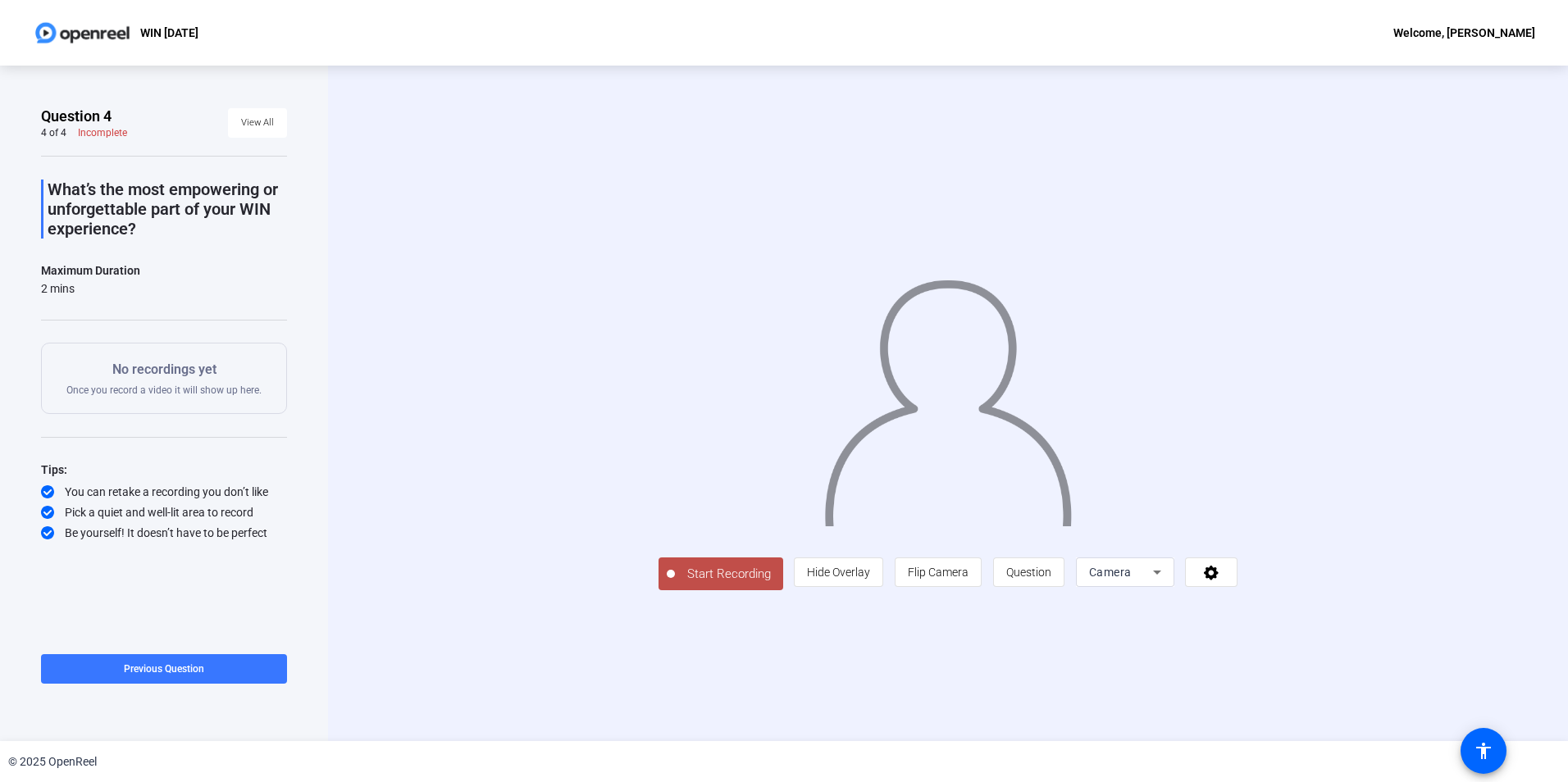
click at [675, 584] on span "Start Recording" at bounding box center [728, 574] width 108 height 18
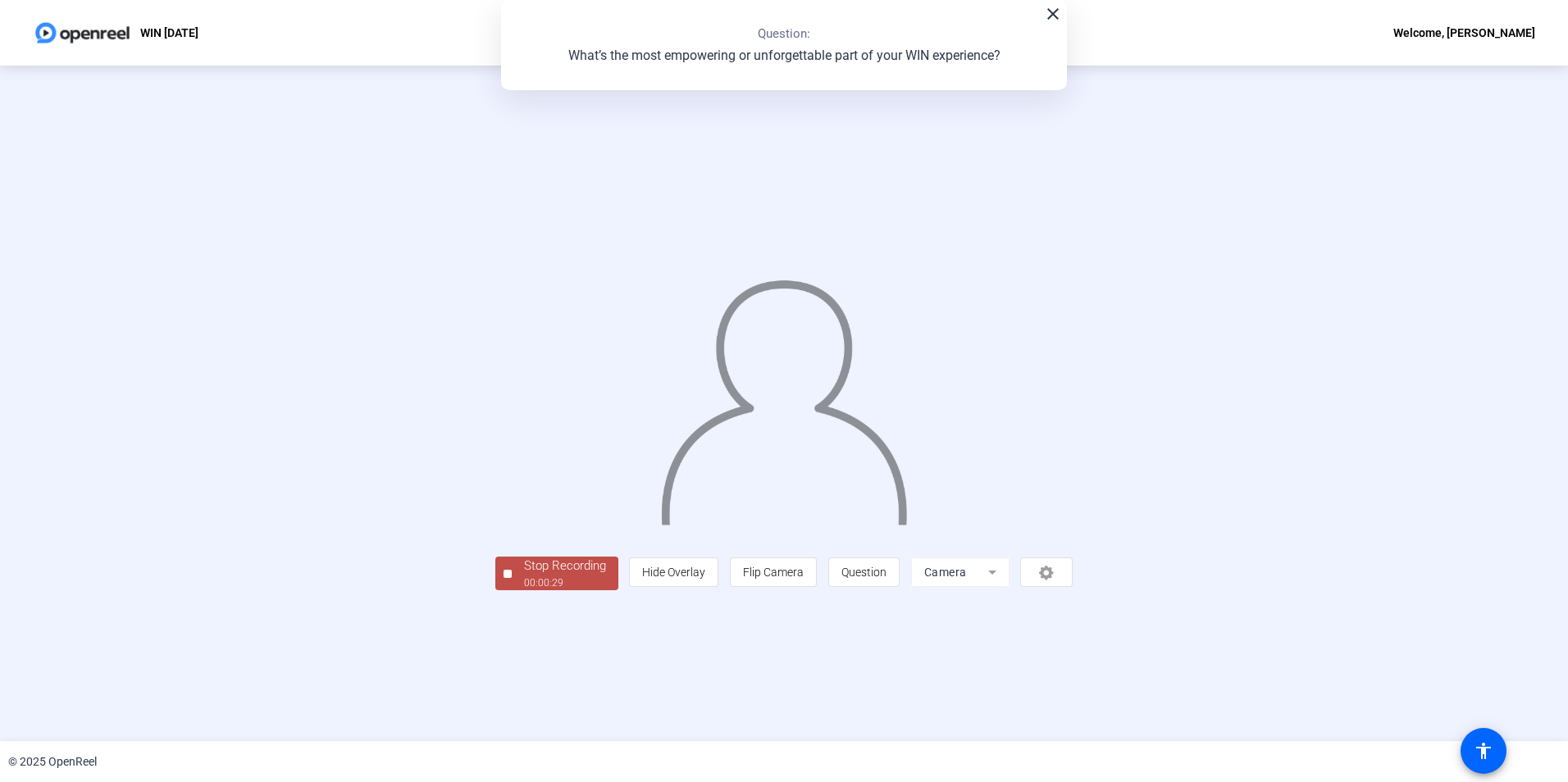
click at [524, 591] on div "00:00:29" at bounding box center [565, 583] width 82 height 15
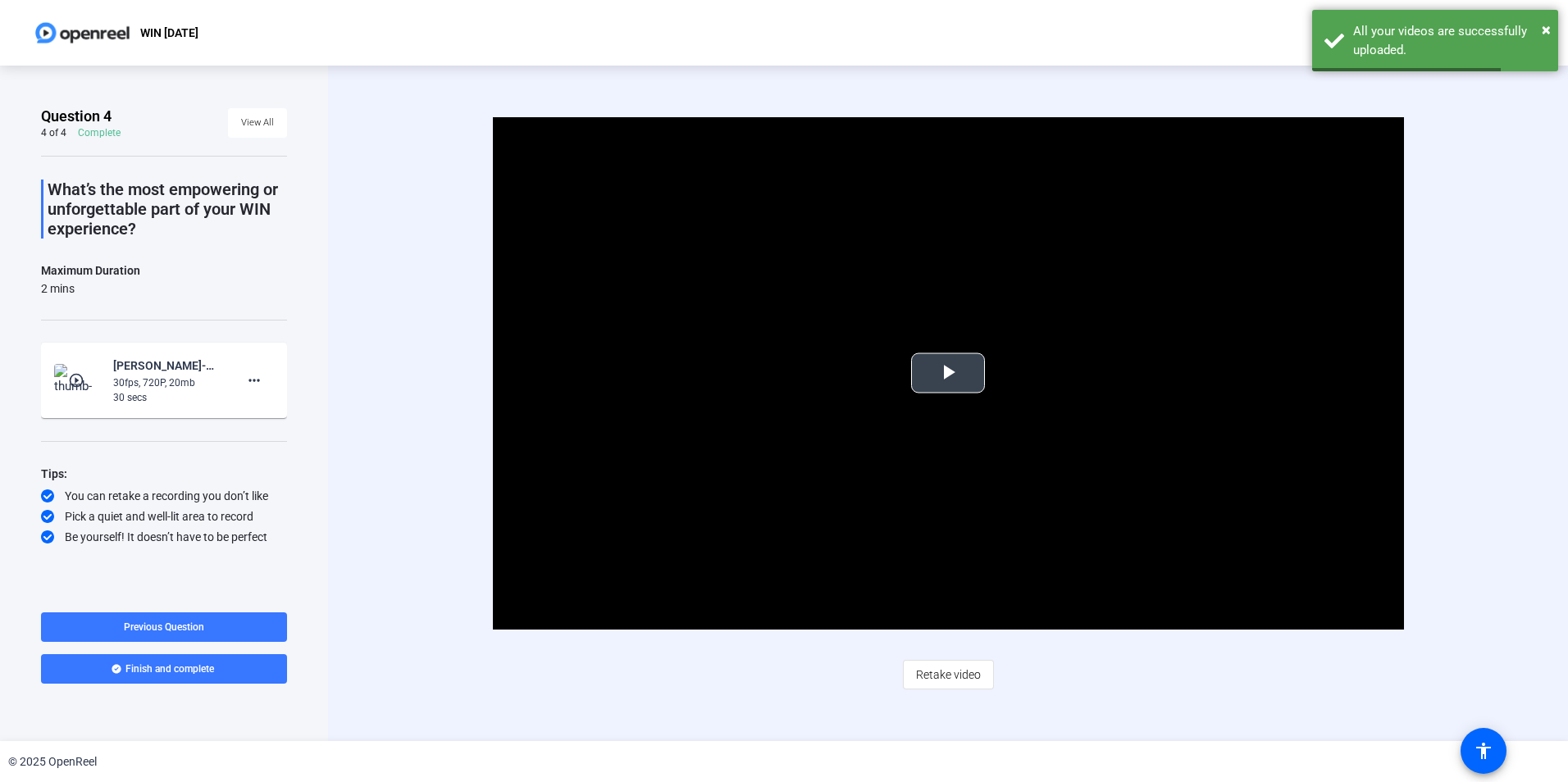
click at [948, 373] on span "Video Player" at bounding box center [948, 373] width 0 height 0
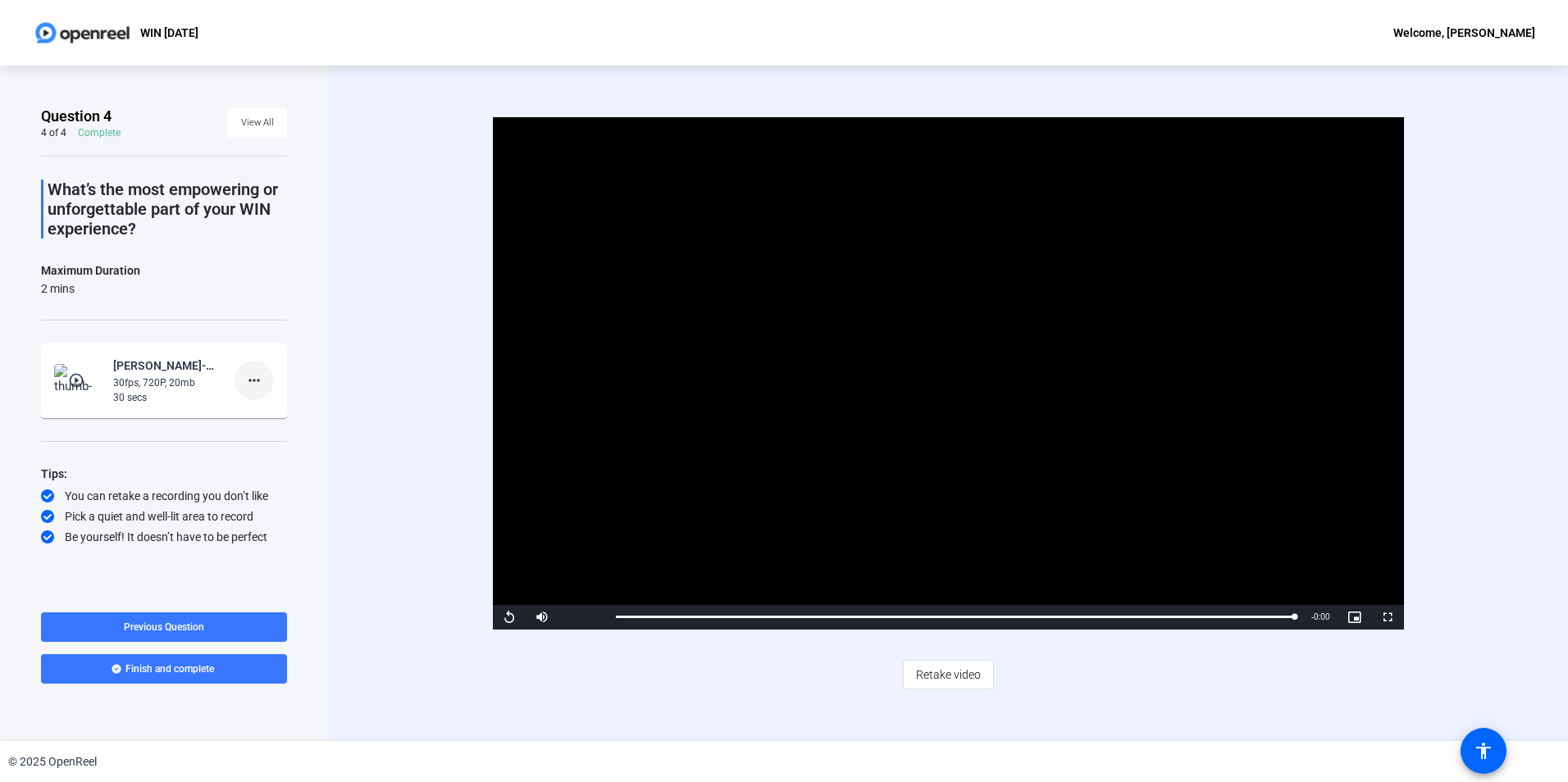
click at [251, 384] on mat-icon "more_horiz" at bounding box center [253, 380] width 19 height 19
click at [273, 414] on span "Delete clip" at bounding box center [280, 414] width 65 height 19
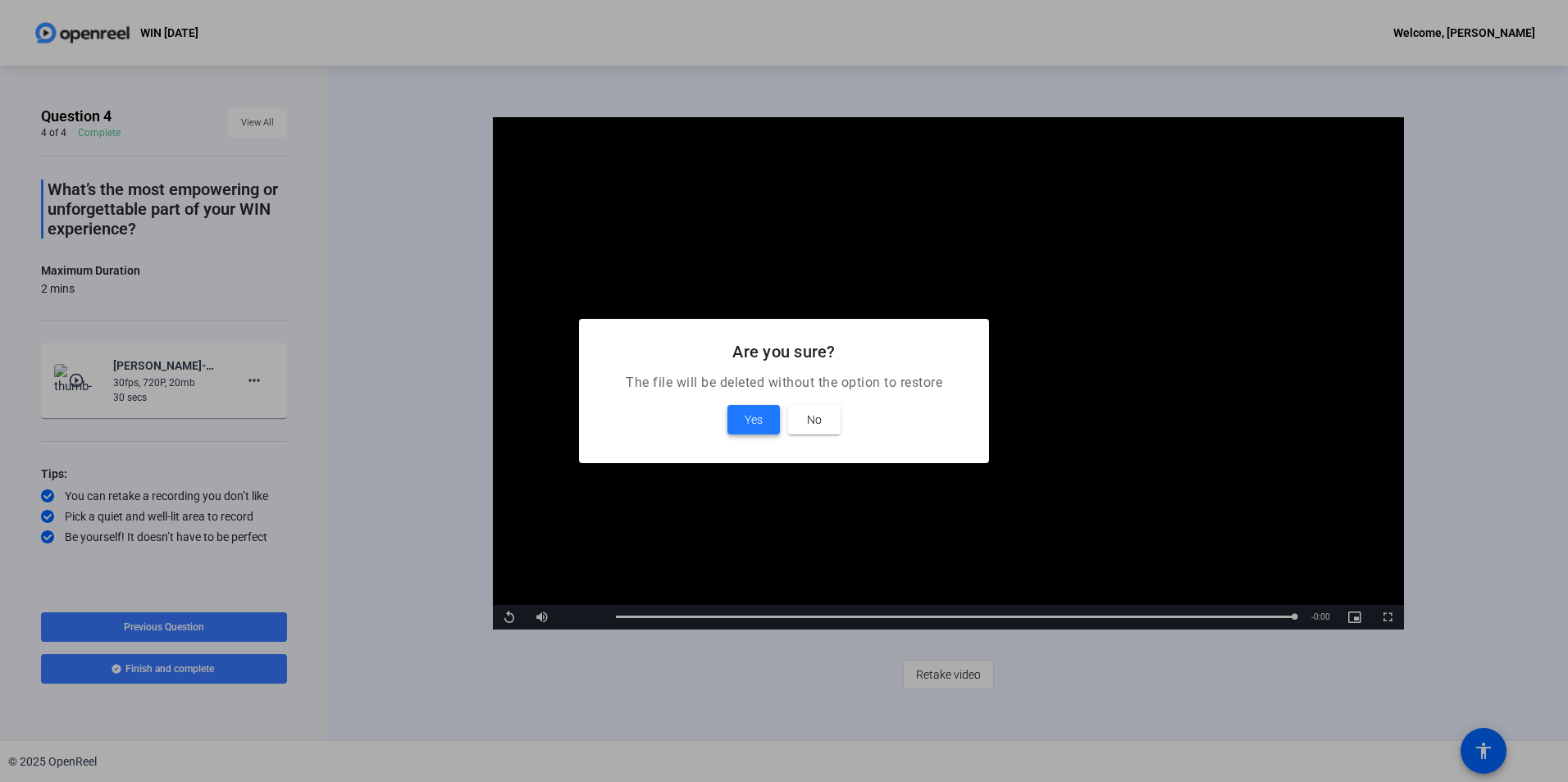
click at [747, 420] on span "Yes" at bounding box center [753, 420] width 18 height 19
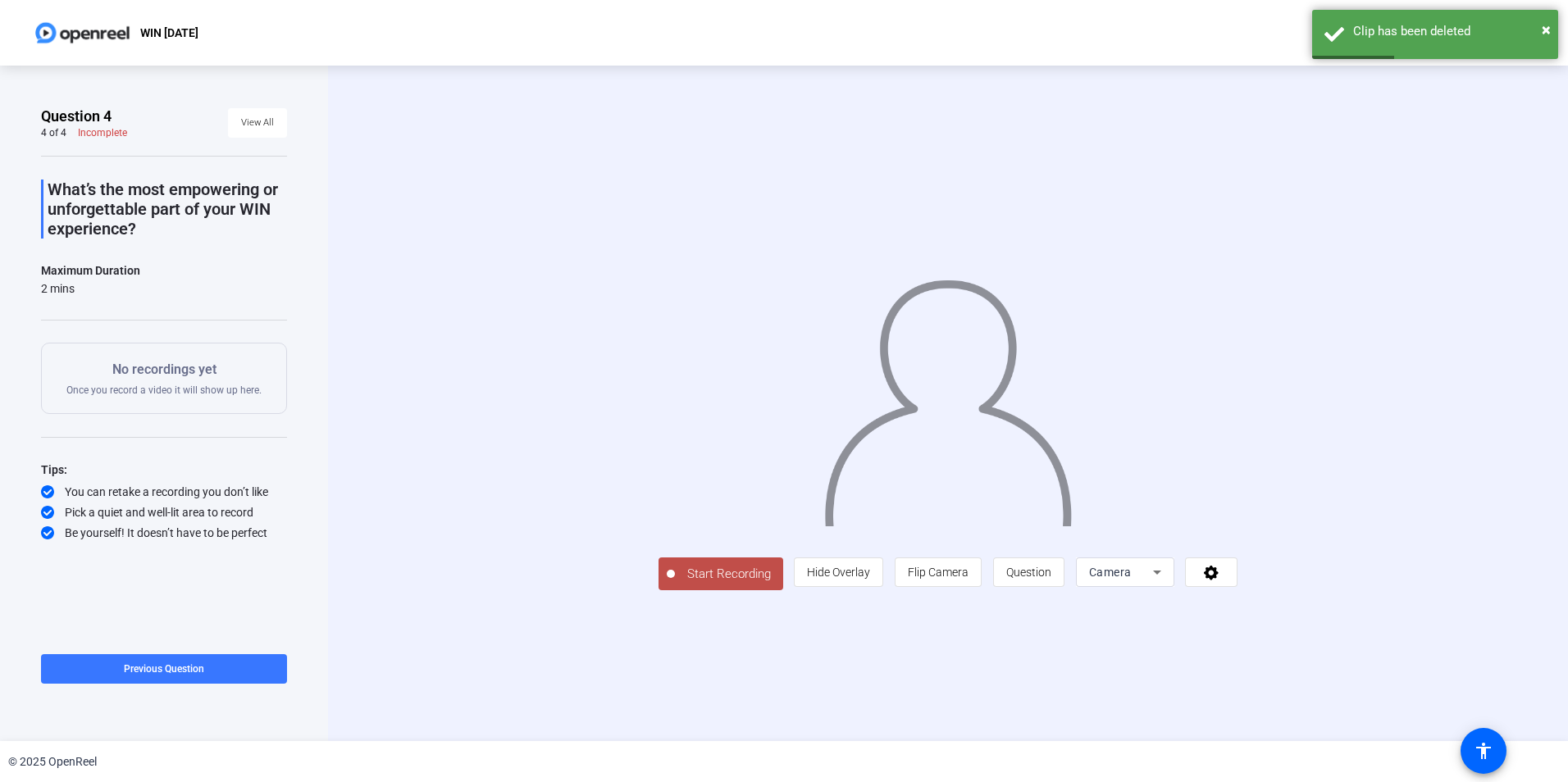
click at [675, 584] on span "Start Recording" at bounding box center [728, 574] width 108 height 18
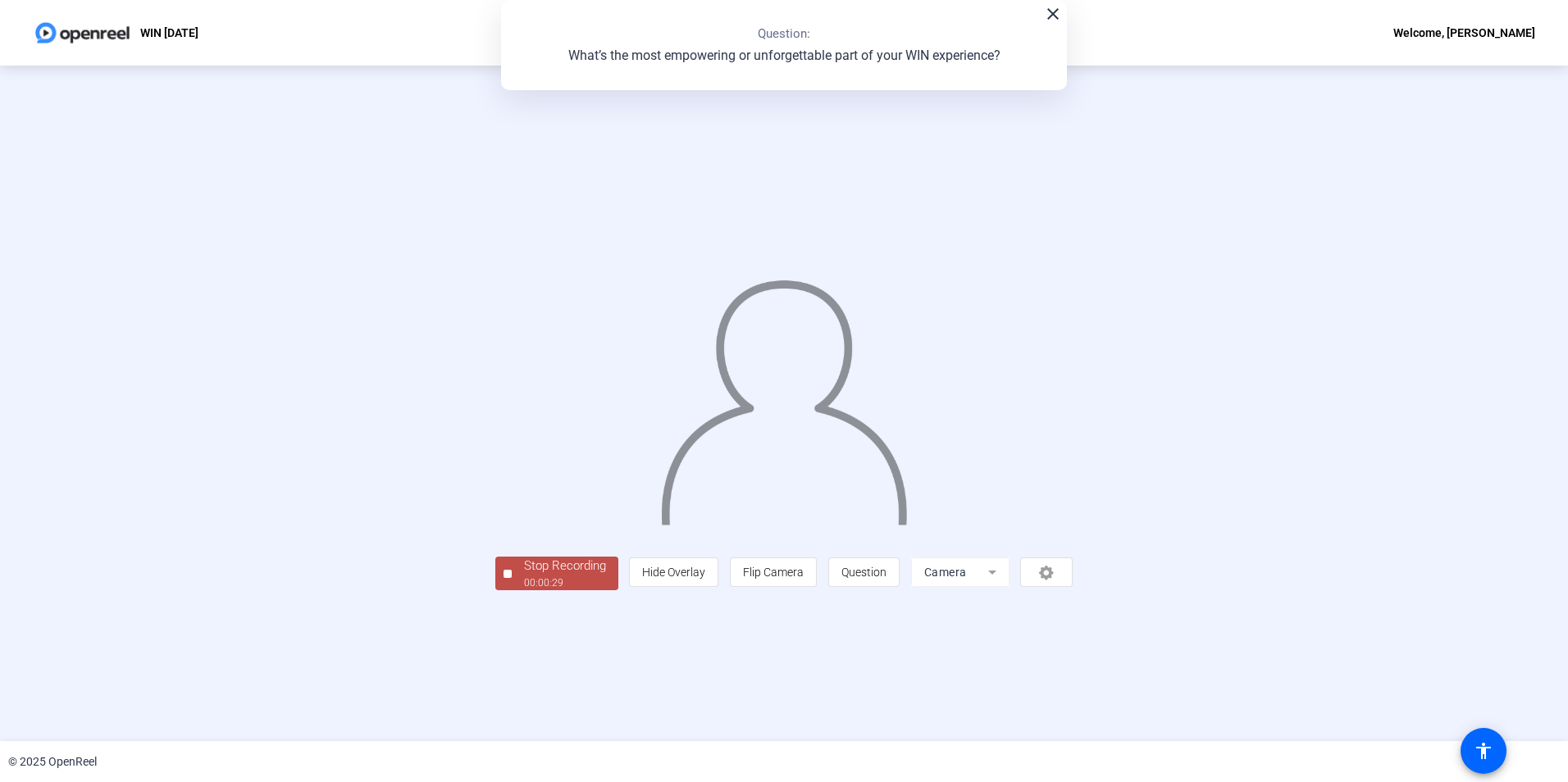
click at [524, 591] on div "00:00:29" at bounding box center [565, 583] width 82 height 15
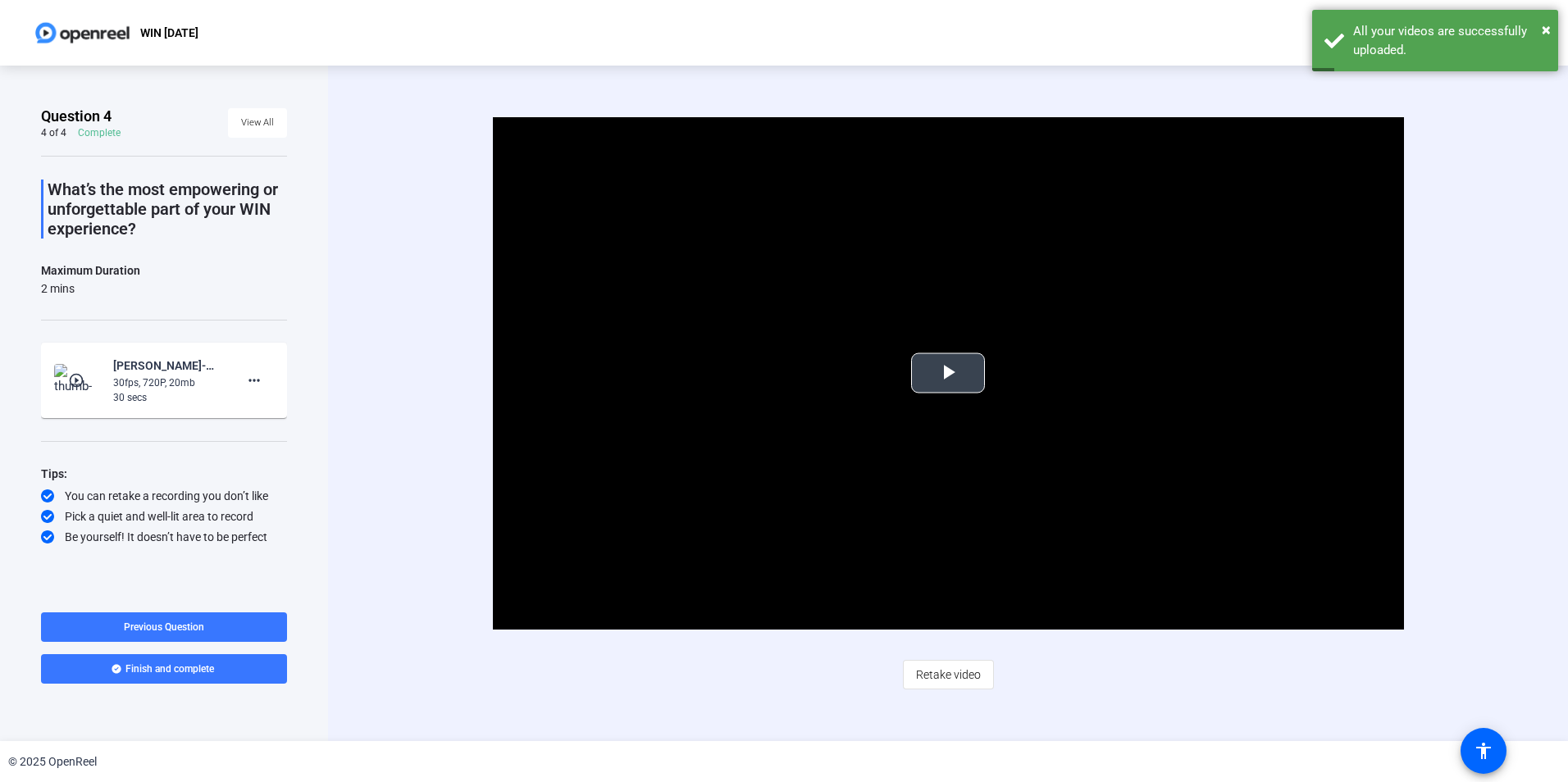
click at [948, 373] on span "Video Player" at bounding box center [948, 373] width 0 height 0
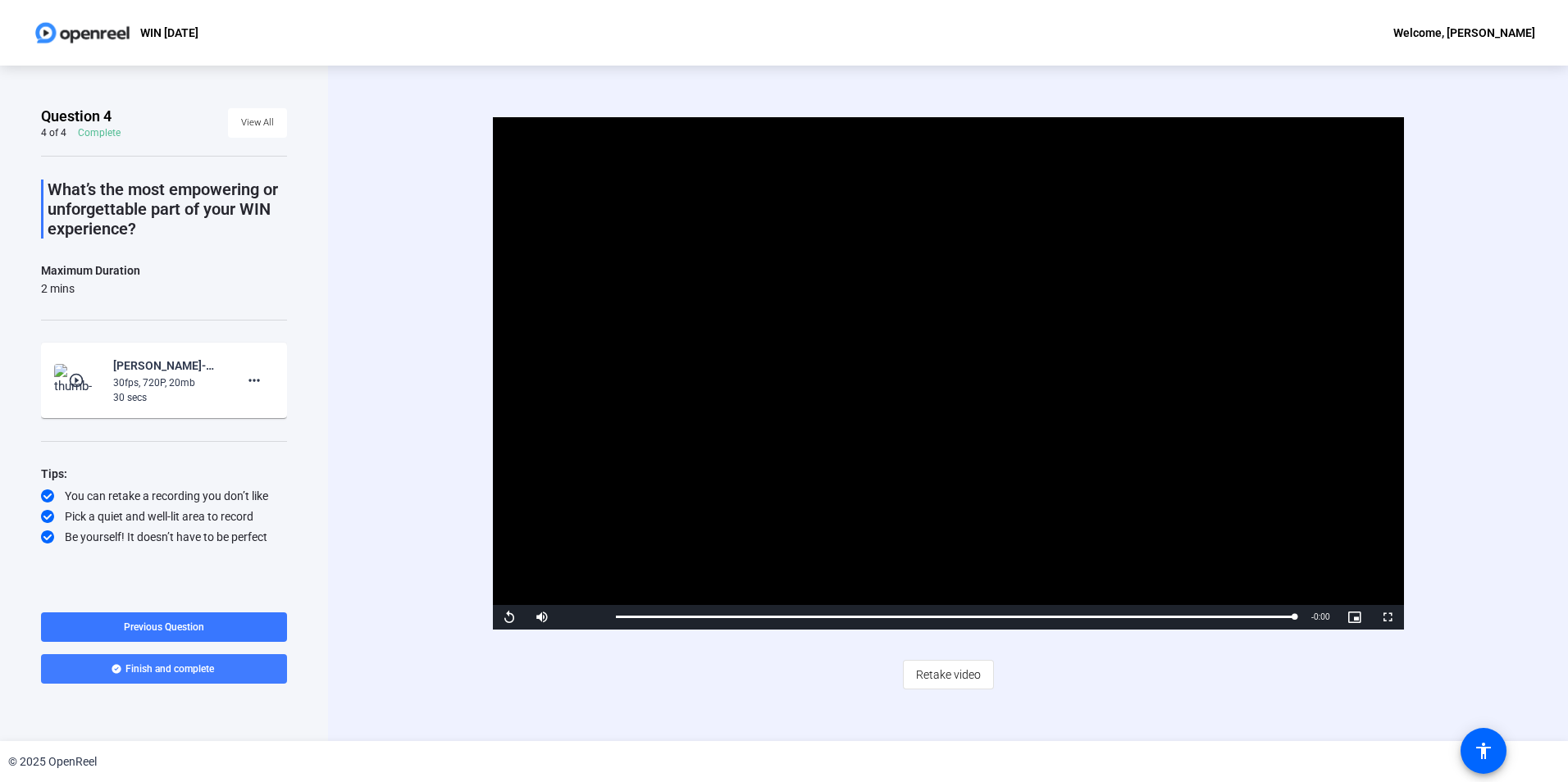
click at [186, 675] on span "Finish and complete" at bounding box center [170, 670] width 89 height 13
